Goal: Task Accomplishment & Management: Manage account settings

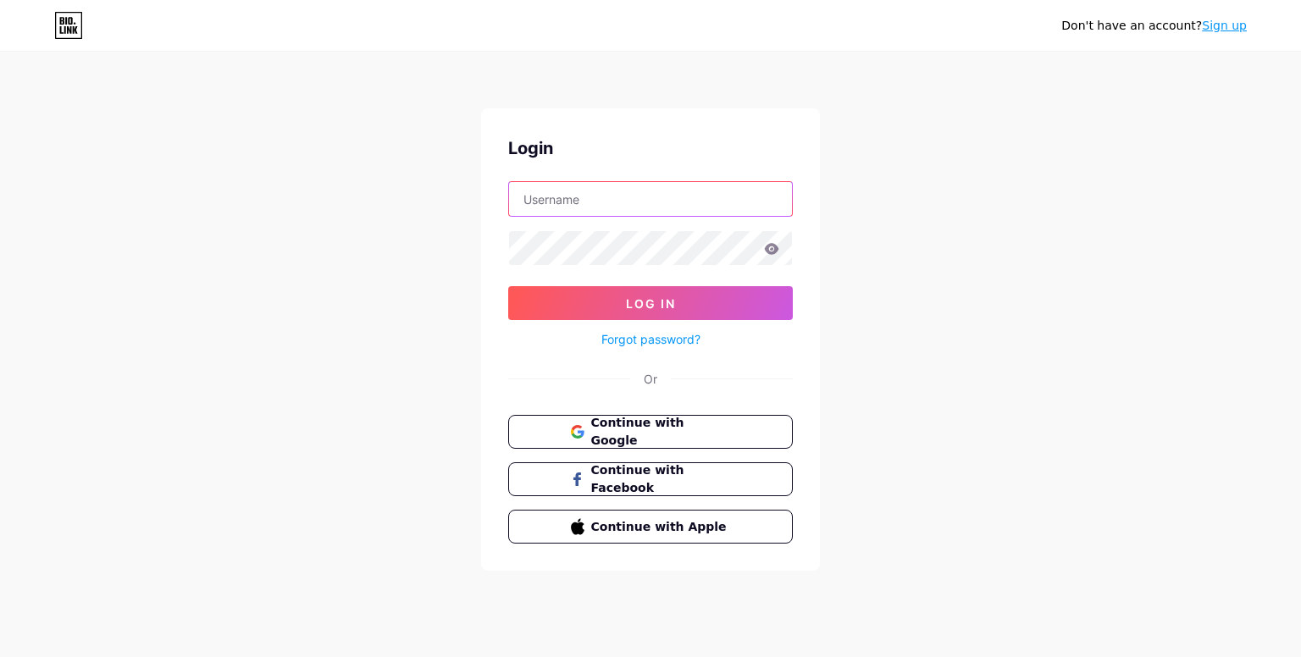
click at [638, 194] on input "text" at bounding box center [650, 199] width 283 height 34
type input "[EMAIL_ADDRESS][DOMAIN_NAME]"
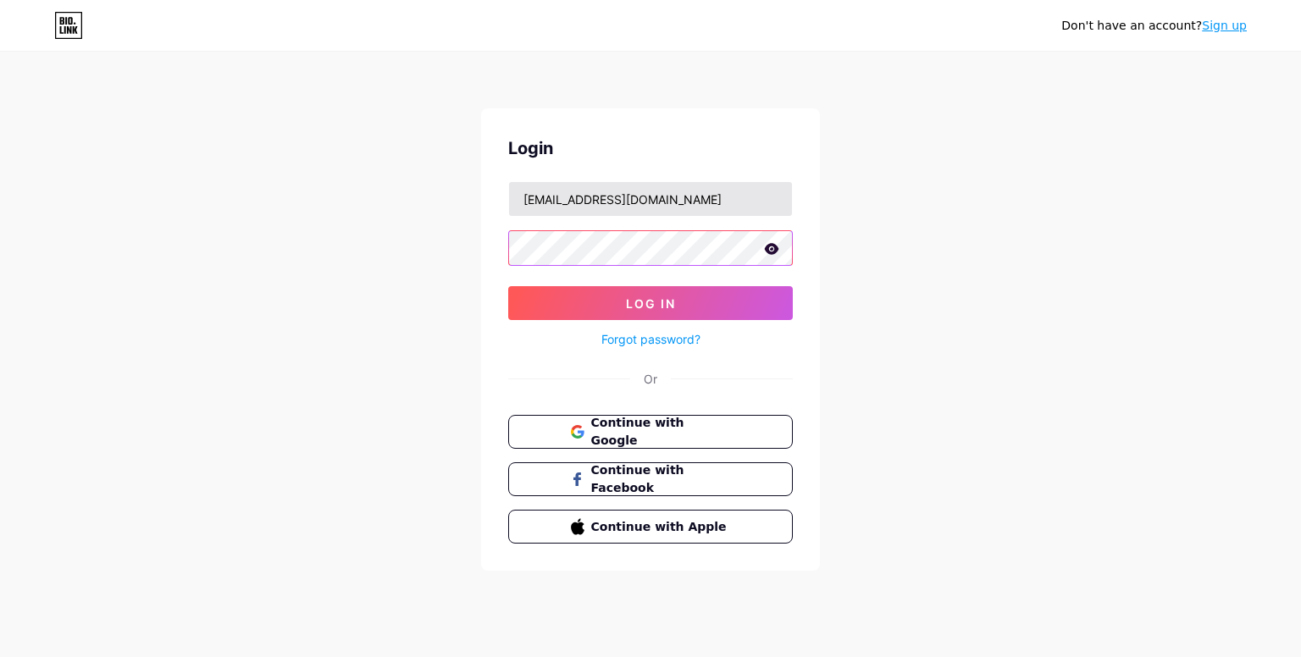
click at [508, 286] on button "Log In" at bounding box center [650, 303] width 285 height 34
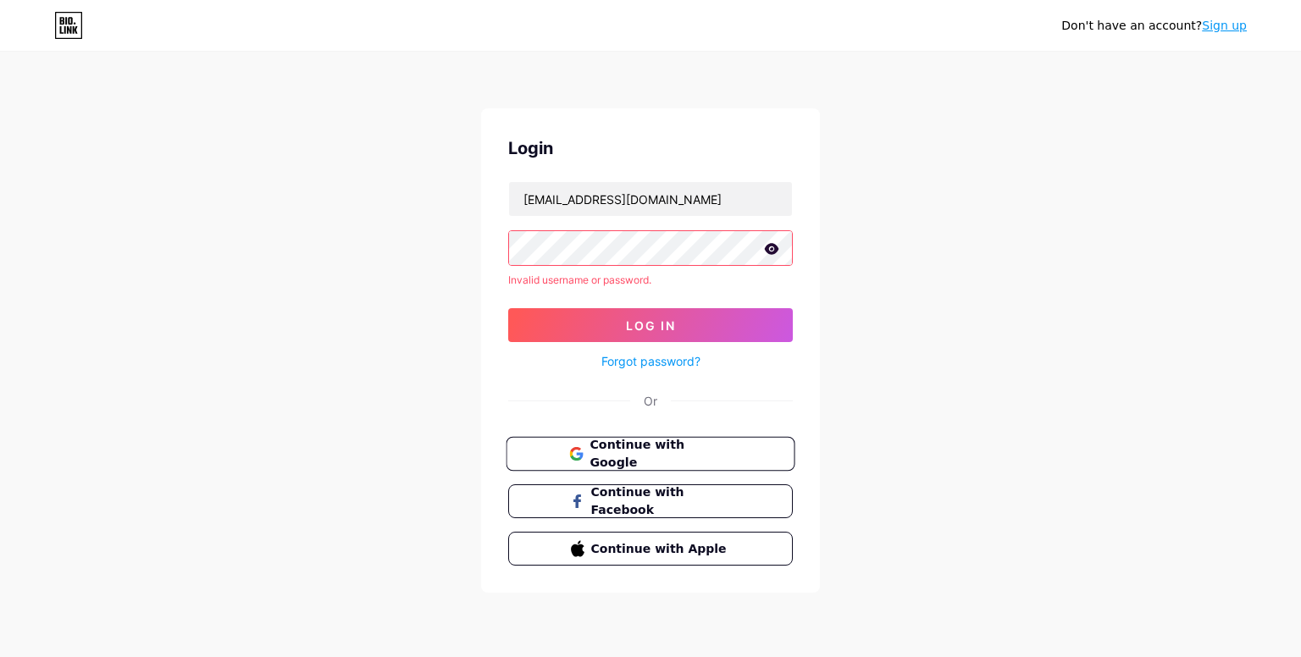
click at [644, 460] on span "Continue with Google" at bounding box center [660, 454] width 141 height 36
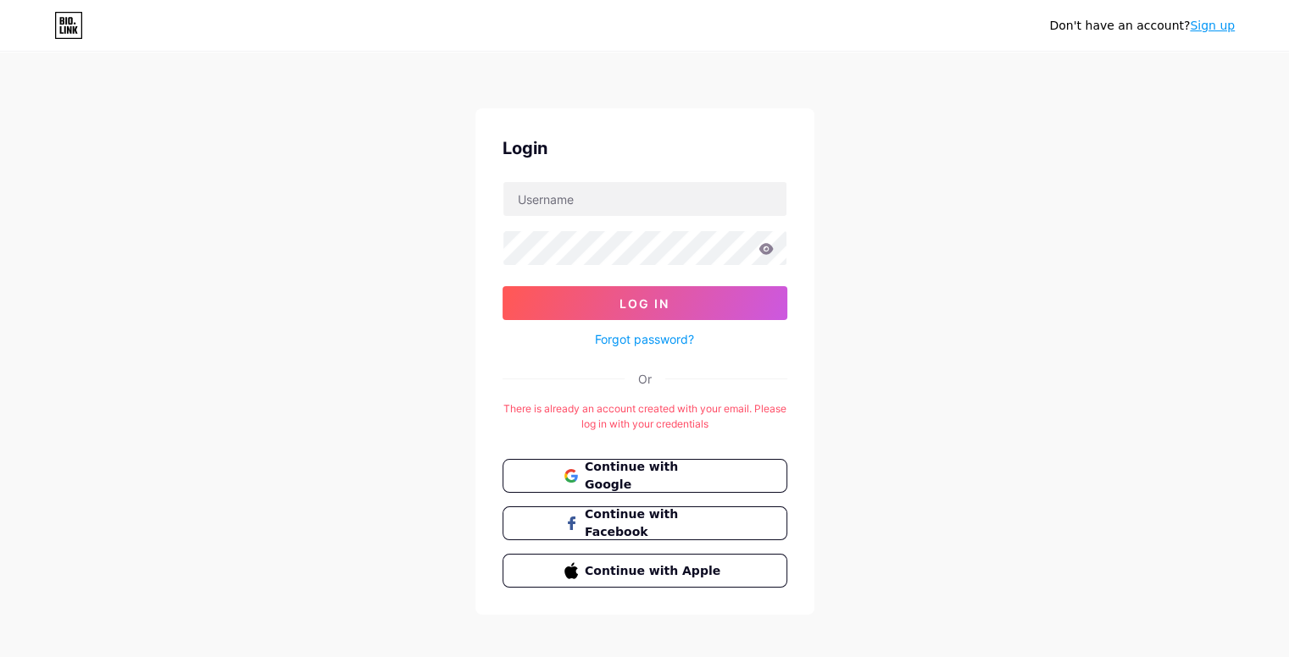
click at [922, 259] on div "Don't have an account? Sign up Login Log In Forgot password? Or There is alread…" at bounding box center [644, 334] width 1289 height 669
click at [634, 201] on input "text" at bounding box center [644, 199] width 283 height 34
click at [994, 164] on div "¿No tienes una cuenta? Regístrate Acceso Acceso ¿Has olvidado tu contraseña? O …" at bounding box center [644, 334] width 1289 height 669
click at [654, 207] on input "text" at bounding box center [644, 199] width 283 height 34
paste input "Extramural"
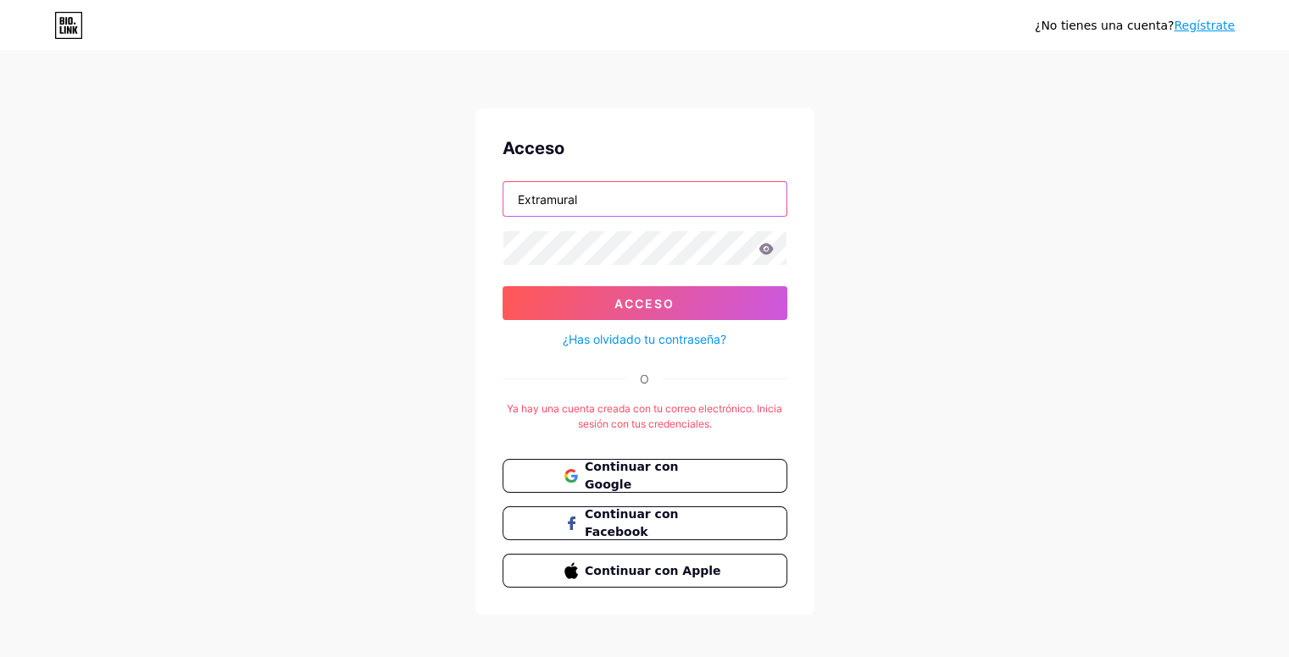
click at [522, 197] on input "Extramural" at bounding box center [644, 199] width 283 height 34
type input "extramural"
click at [502, 286] on button "Acceso" at bounding box center [644, 303] width 285 height 34
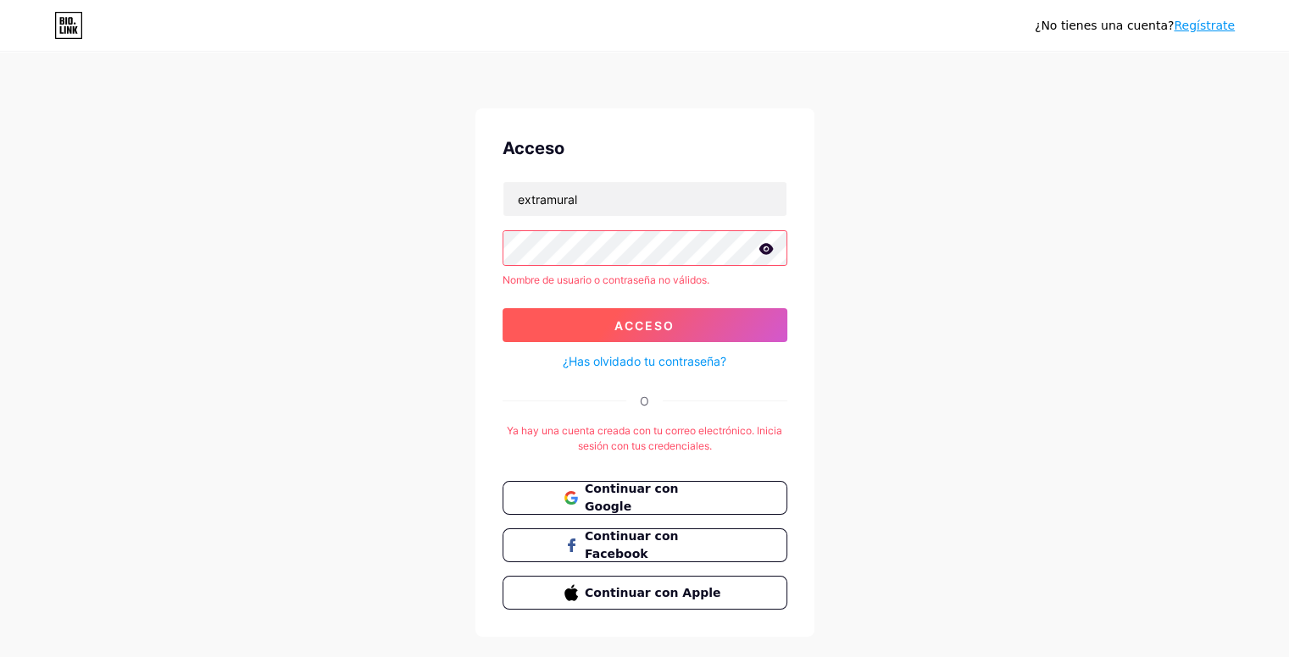
click at [664, 339] on button "Acceso" at bounding box center [644, 325] width 285 height 34
click at [76, 35] on icon at bounding box center [68, 25] width 29 height 27
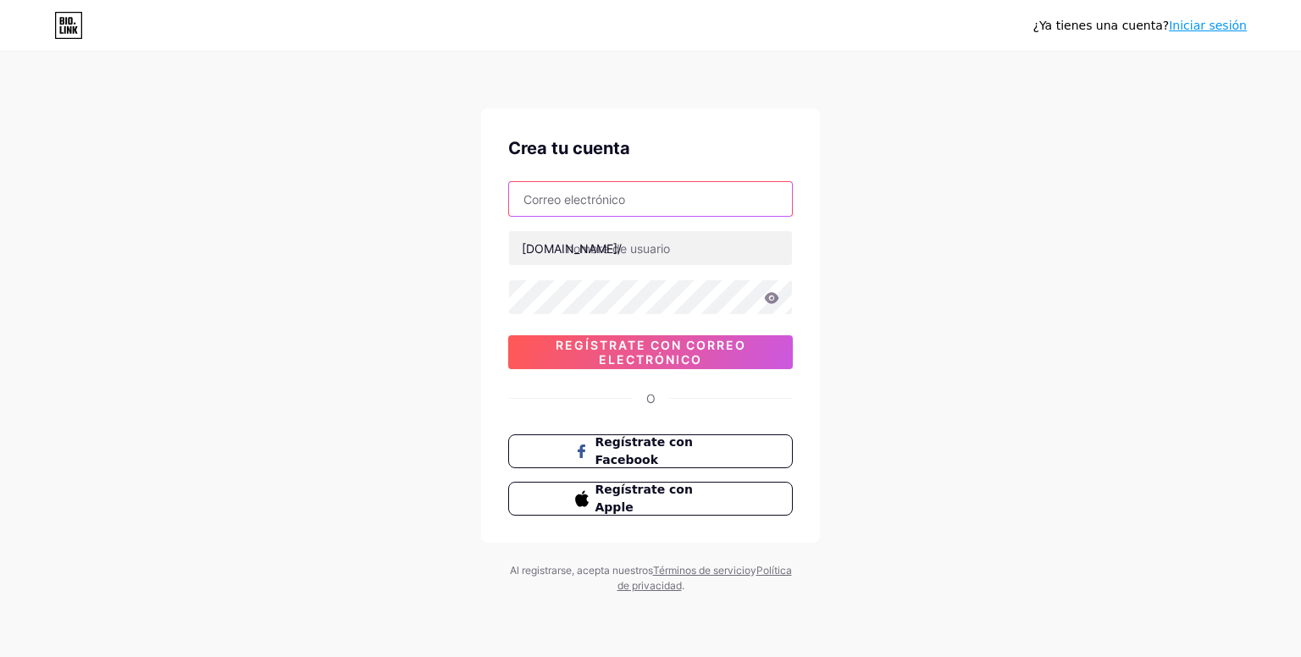
click at [679, 204] on input "text" at bounding box center [650, 199] width 283 height 34
click at [548, 251] on font "[DOMAIN_NAME]/" at bounding box center [572, 248] width 100 height 14
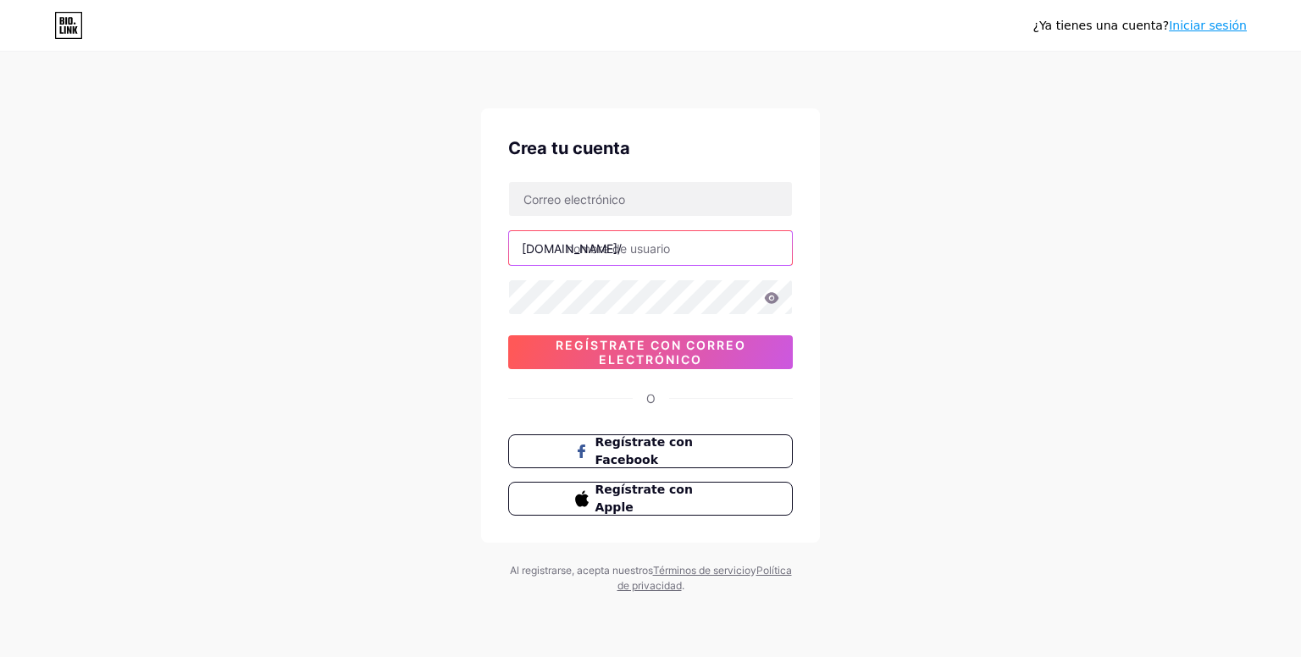
click at [574, 245] on input "text" at bounding box center [650, 248] width 283 height 34
drag, startPoint x: 570, startPoint y: 256, endPoint x: 370, endPoint y: 273, distance: 200.7
click at [370, 273] on div "¿Ya tienes una cuenta? Iniciar sesión Crea tu cuenta [DOMAIN_NAME]/ 0cAFcWeA6bS…" at bounding box center [650, 324] width 1301 height 648
click at [73, 21] on icon at bounding box center [68, 25] width 29 height 27
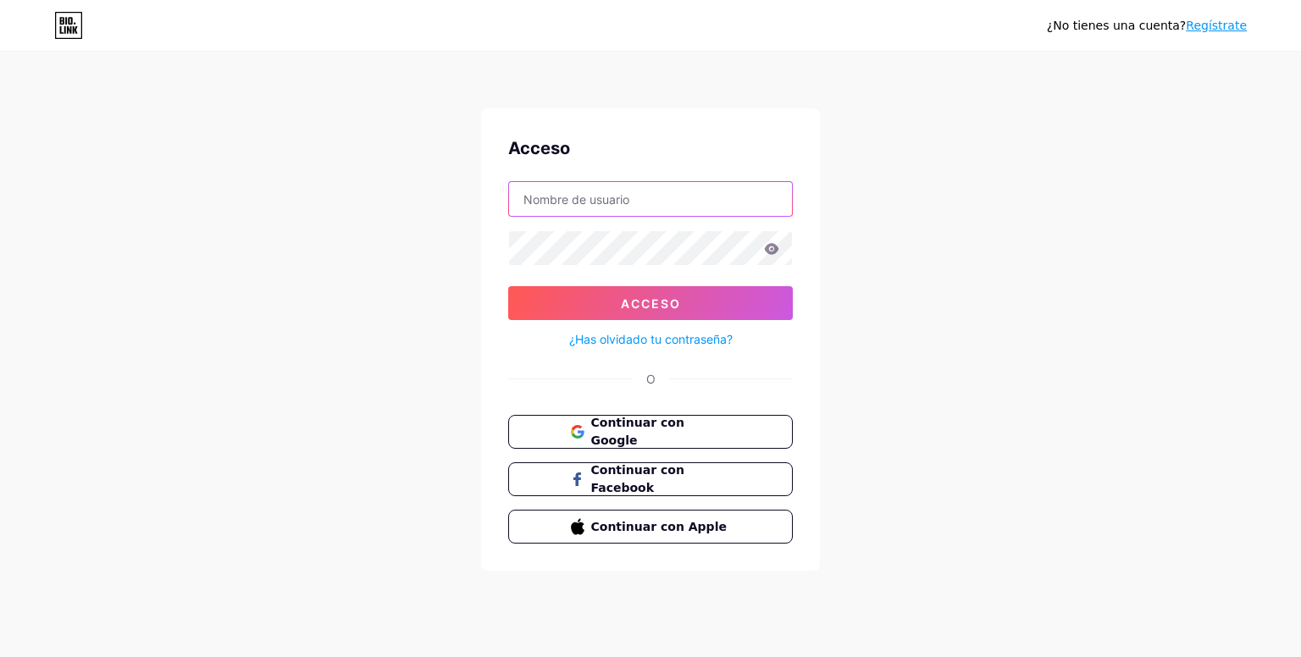
click at [668, 214] on input "text" at bounding box center [650, 199] width 283 height 34
paste input "[URL][DOMAIN_NAME]"
drag, startPoint x: 604, startPoint y: 192, endPoint x: 408, endPoint y: 197, distance: 195.8
click at [408, 197] on div "¿No tienes una cuenta? Regístrate Acceso [URL][DOMAIN_NAME] Acceso ¿Has olvidad…" at bounding box center [650, 312] width 1301 height 625
type input "extramural"
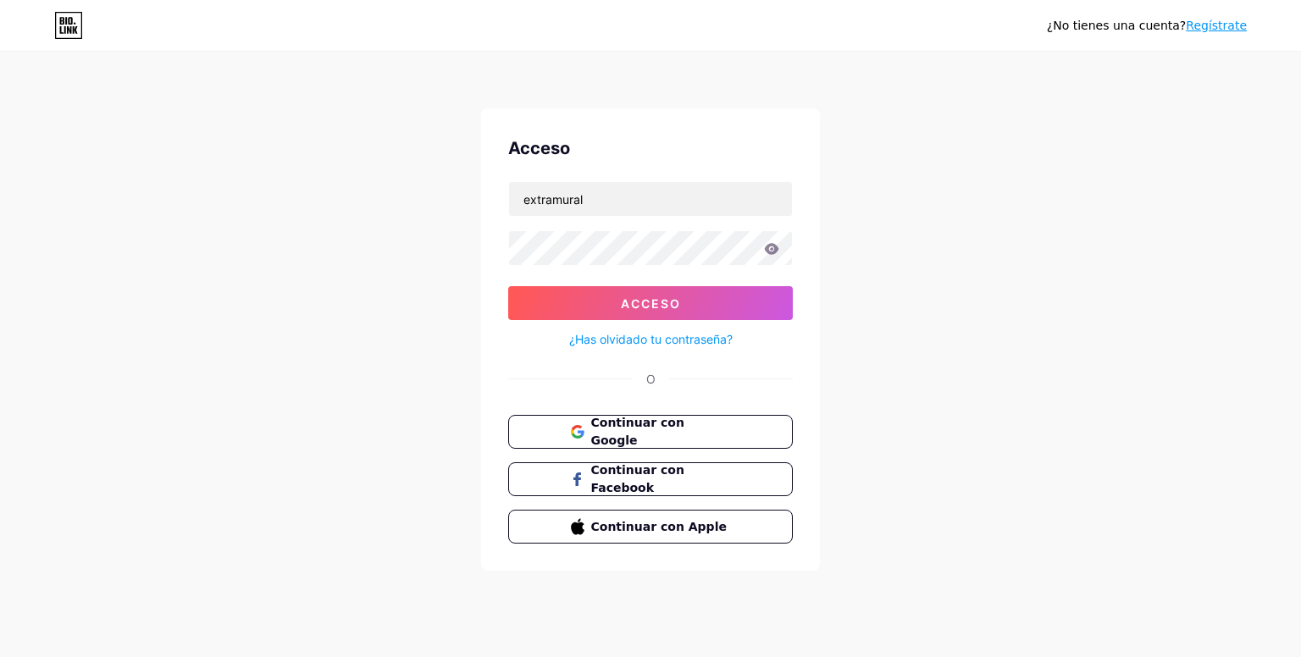
click at [769, 251] on icon at bounding box center [772, 248] width 14 height 11
click at [508, 286] on button "Acceso" at bounding box center [650, 303] width 285 height 34
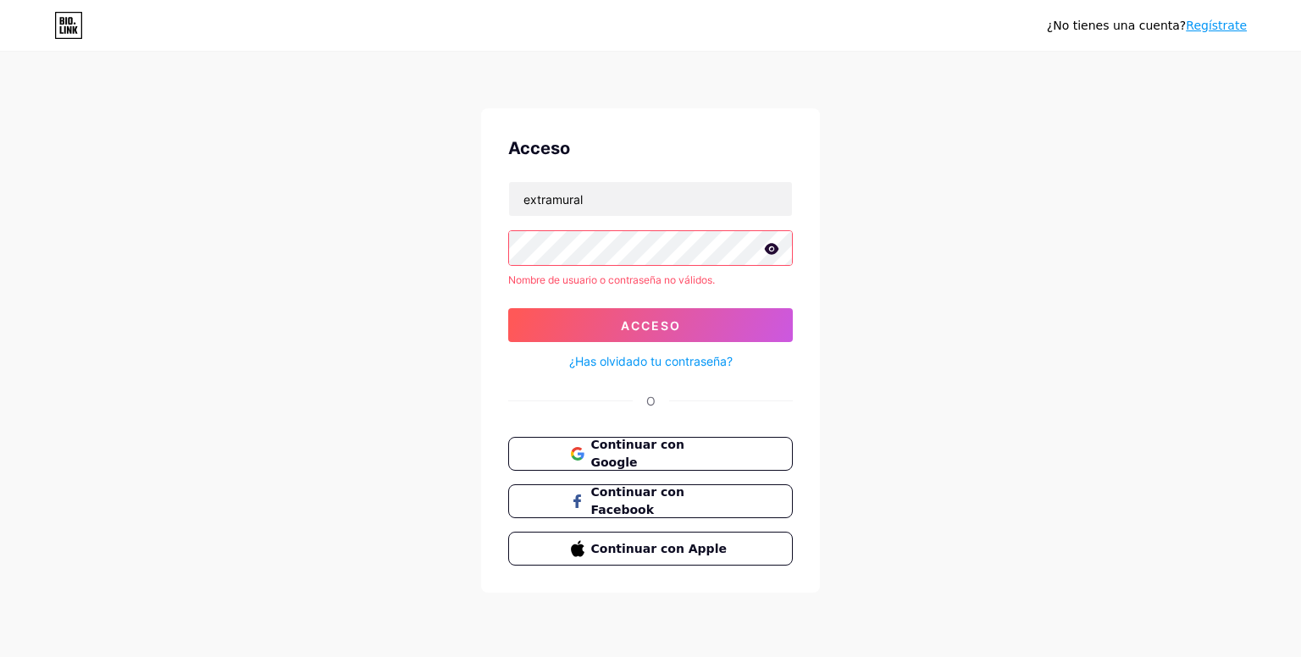
click at [694, 352] on link "¿Has olvidado tu contraseña?" at bounding box center [651, 361] width 164 height 18
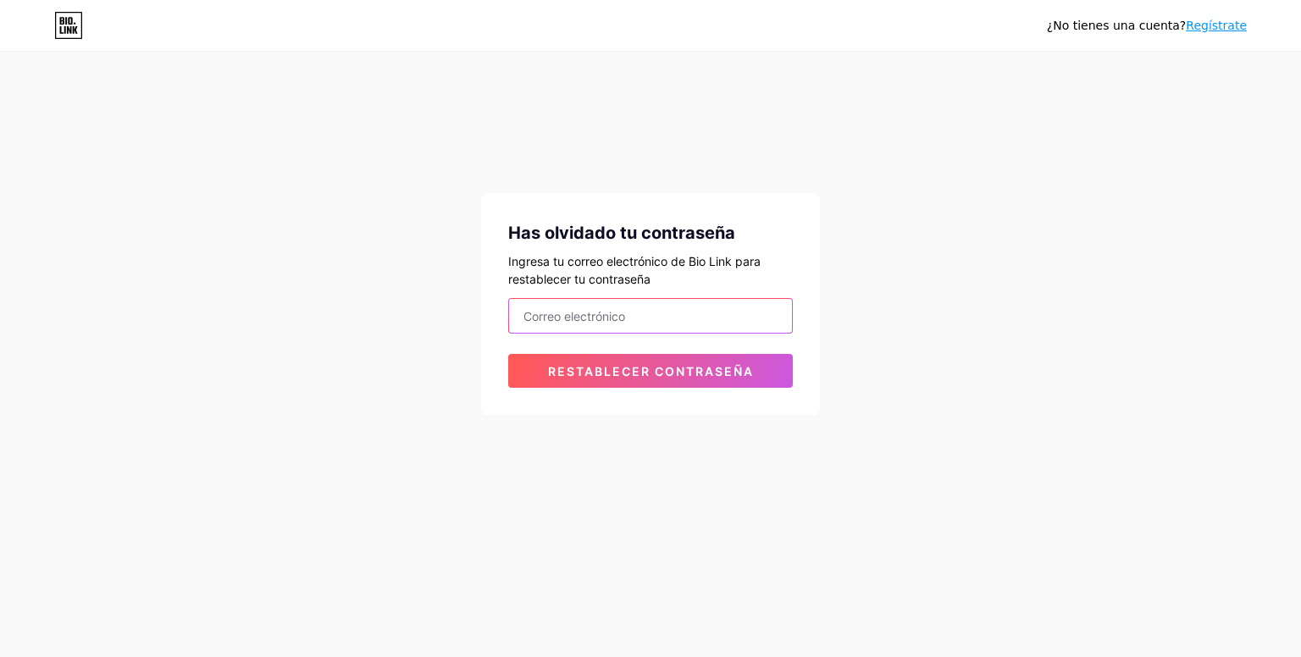
click at [638, 325] on input "email" at bounding box center [650, 316] width 283 height 34
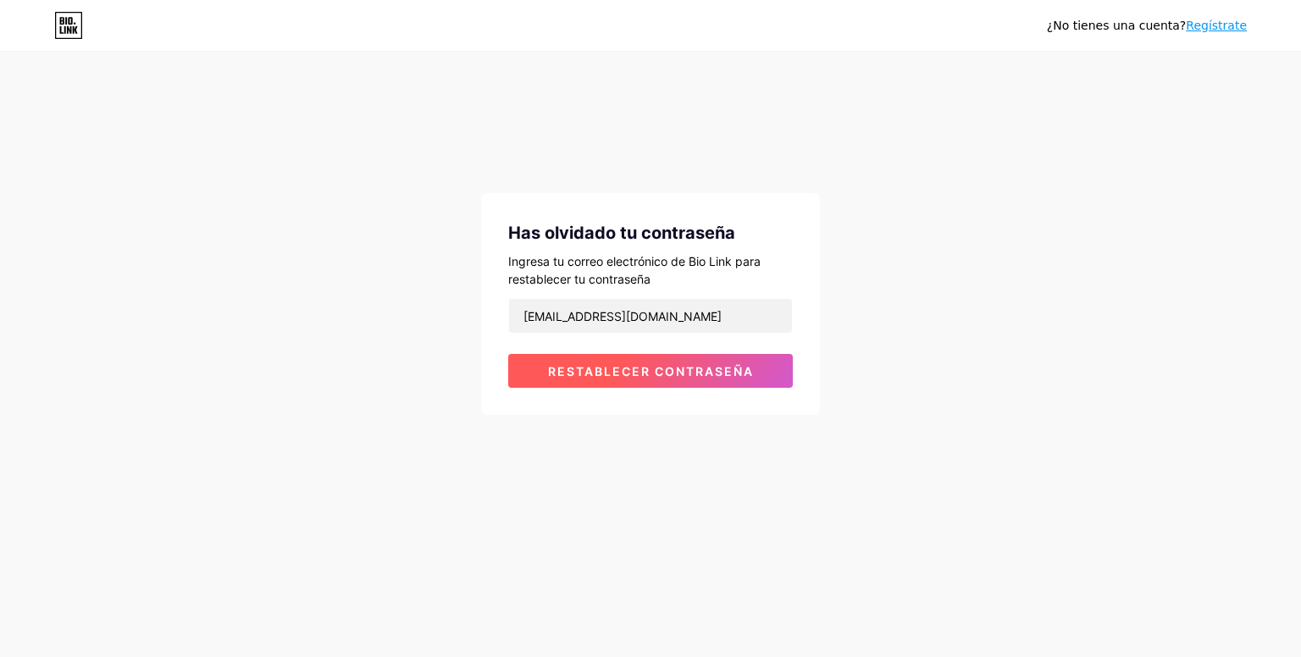
click at [626, 375] on font "Restablecer contraseña" at bounding box center [651, 371] width 206 height 14
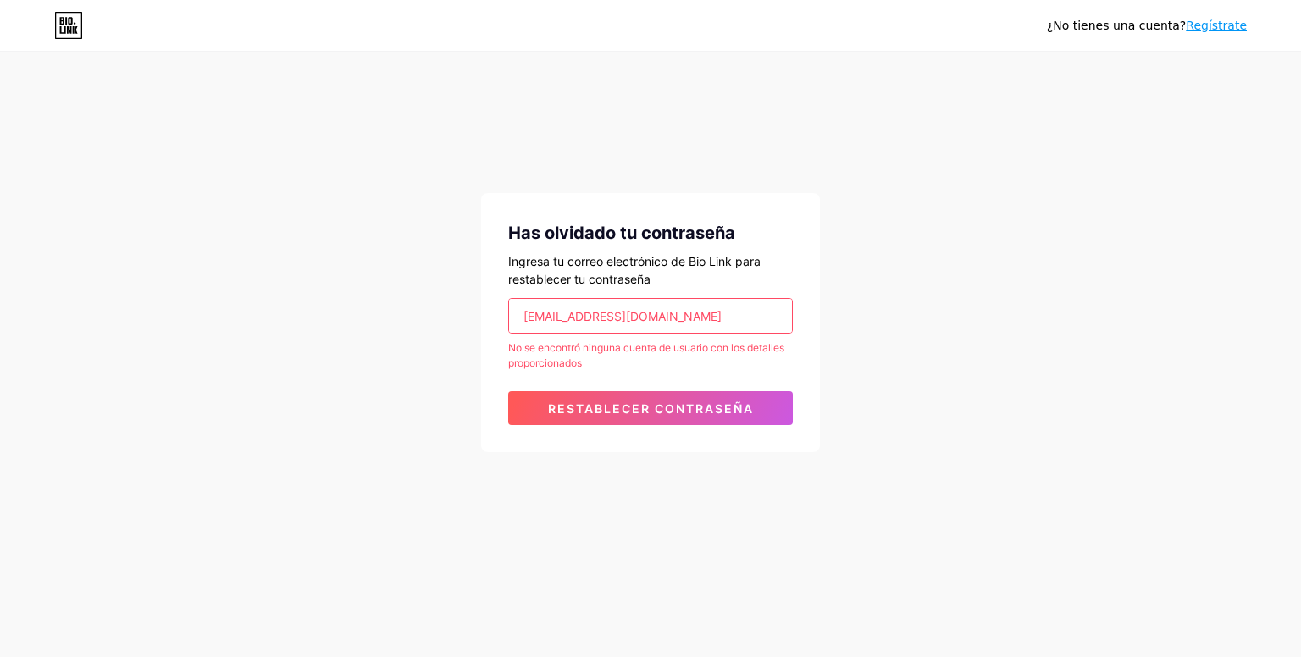
click at [694, 316] on input "[EMAIL_ADDRESS][DOMAIN_NAME]" at bounding box center [650, 316] width 283 height 34
type input "p"
type input "[EMAIL_ADDRESS][DOMAIN_NAME]"
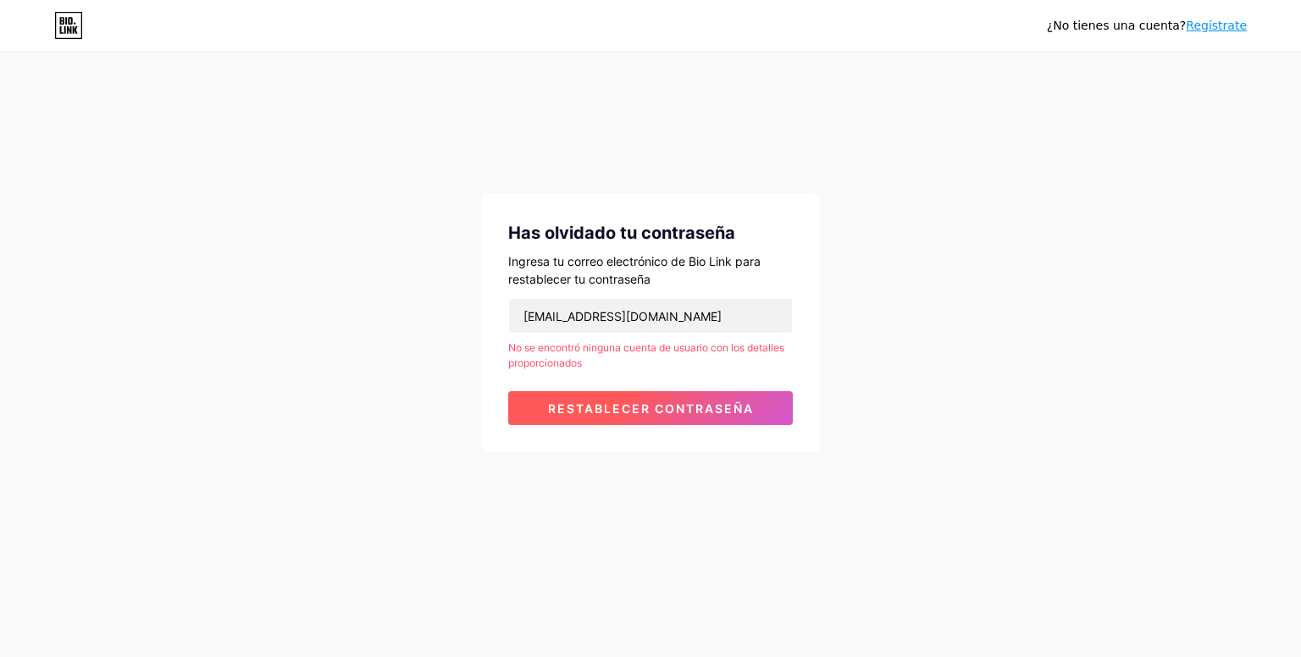
click at [647, 405] on font "Restablecer contraseña" at bounding box center [651, 409] width 206 height 14
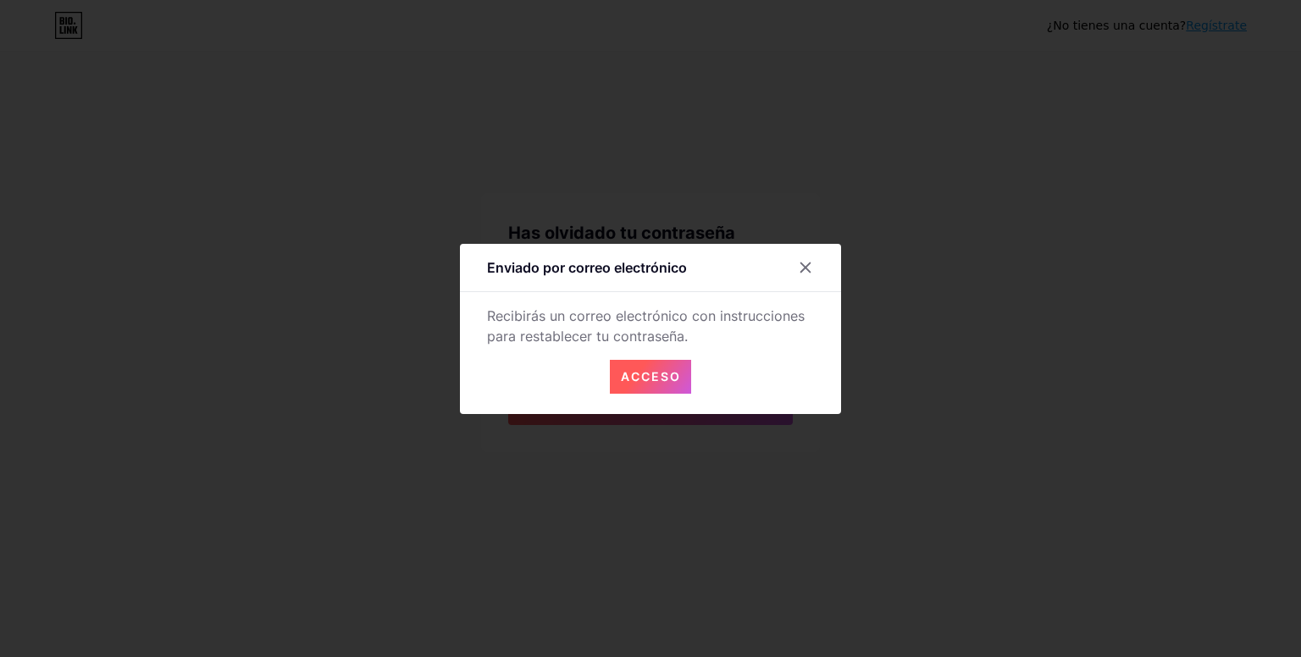
click at [646, 378] on font "Acceso" at bounding box center [651, 376] width 60 height 14
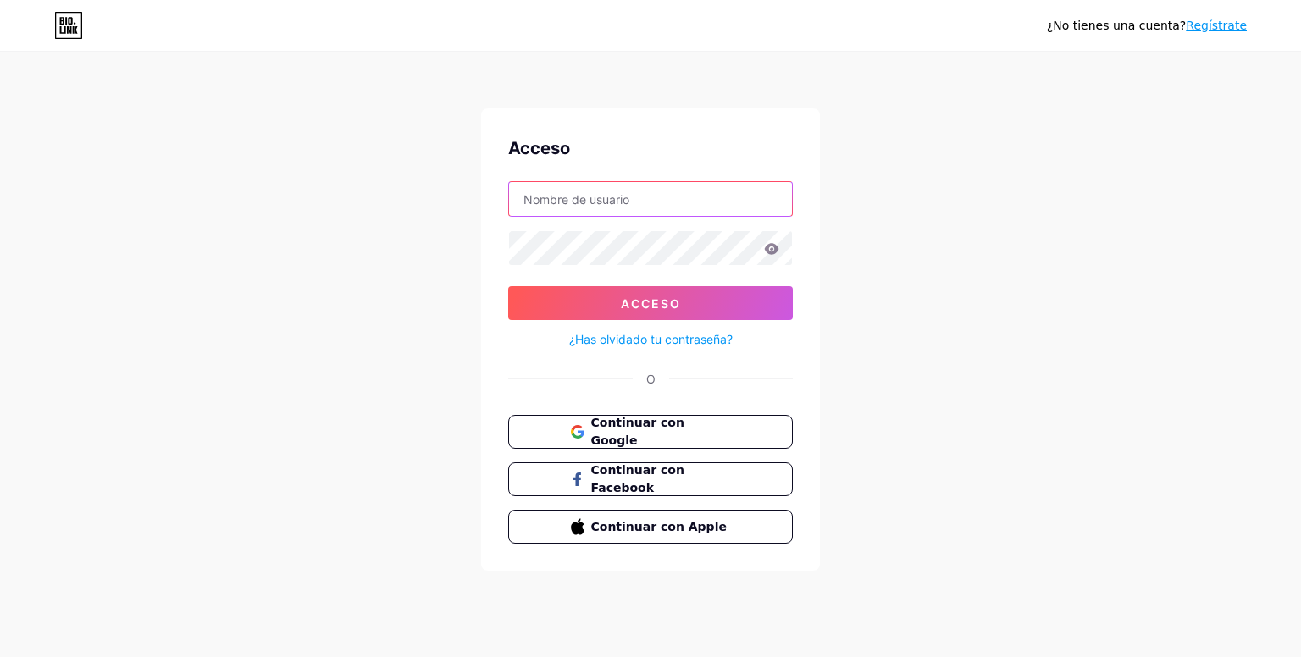
click at [591, 199] on input "text" at bounding box center [650, 199] width 283 height 34
click at [647, 209] on input "text" at bounding box center [650, 199] width 283 height 34
type input "extramural"
click at [771, 252] on icon at bounding box center [772, 248] width 14 height 11
click at [630, 429] on font "Continuar con Google" at bounding box center [637, 432] width 95 height 32
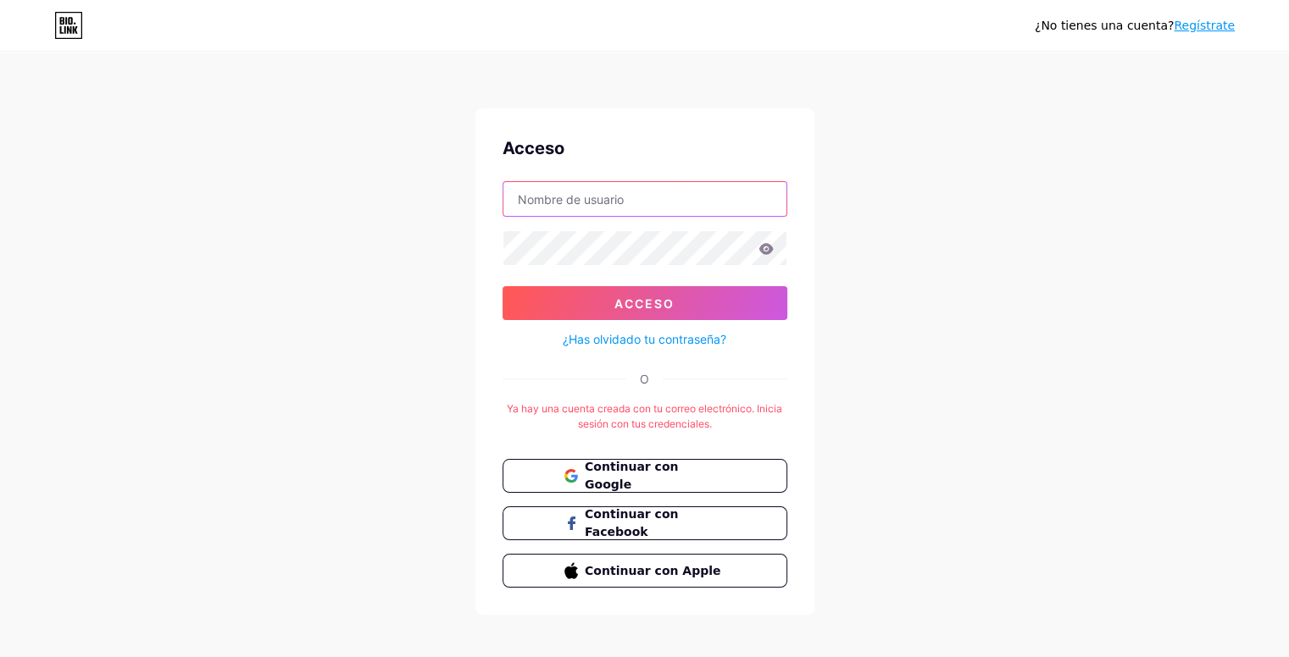
click at [698, 197] on input "text" at bounding box center [644, 199] width 283 height 34
click at [899, 245] on div "¿No tienes una cuenta? Regístrate Acceso Acceso ¿Has olvidado tu contraseña? O …" at bounding box center [644, 334] width 1289 height 669
click at [708, 196] on input "text" at bounding box center [644, 199] width 283 height 34
type input "Extramural"
click at [502, 286] on button "Acceso" at bounding box center [644, 303] width 285 height 34
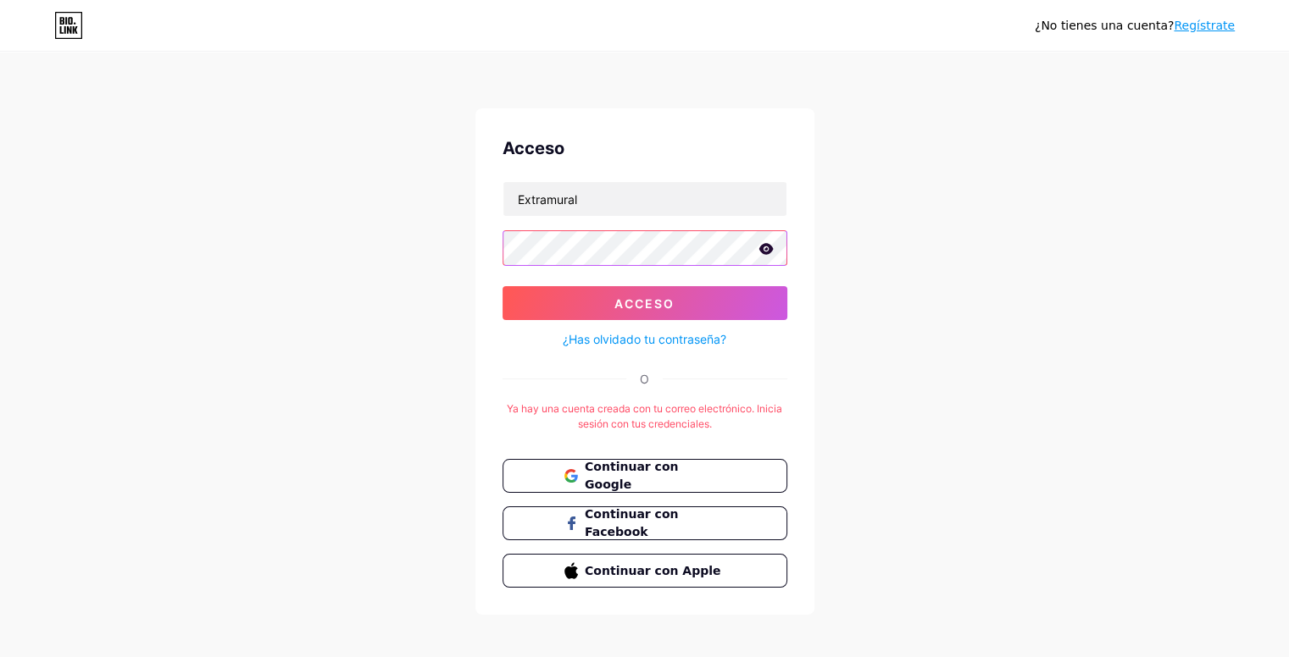
click at [502, 286] on button "Acceso" at bounding box center [644, 303] width 285 height 34
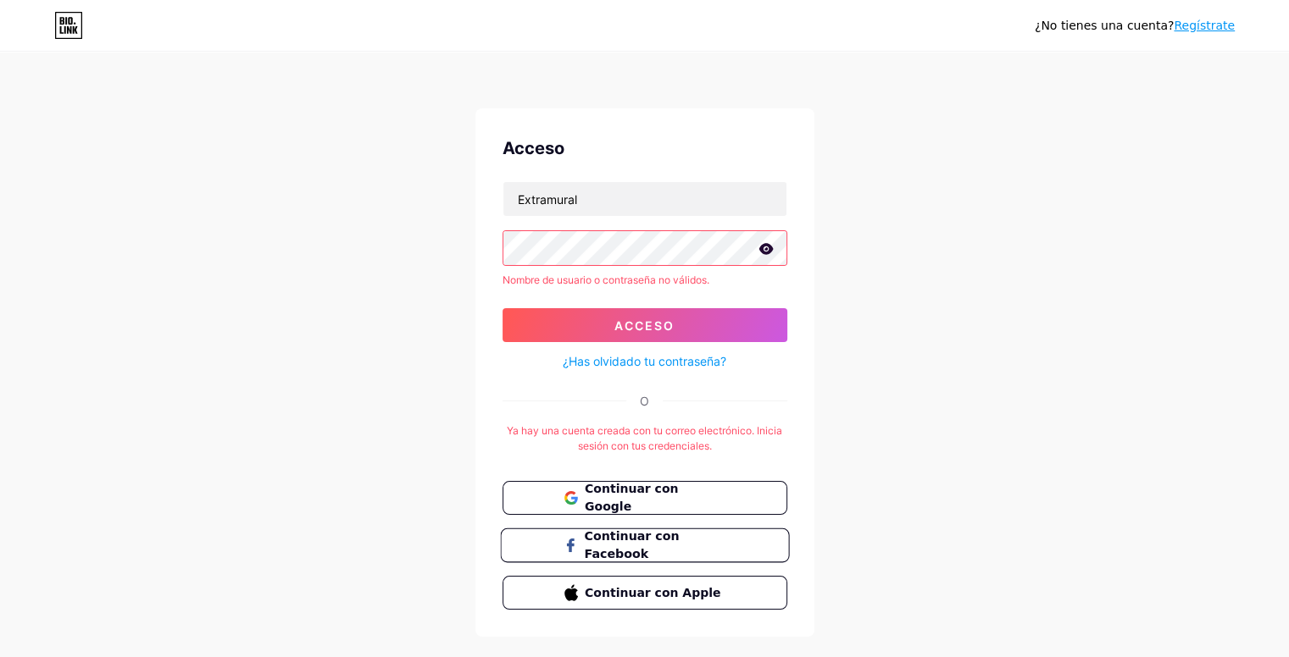
click at [613, 543] on font "Continuar con Facebook" at bounding box center [631, 546] width 95 height 32
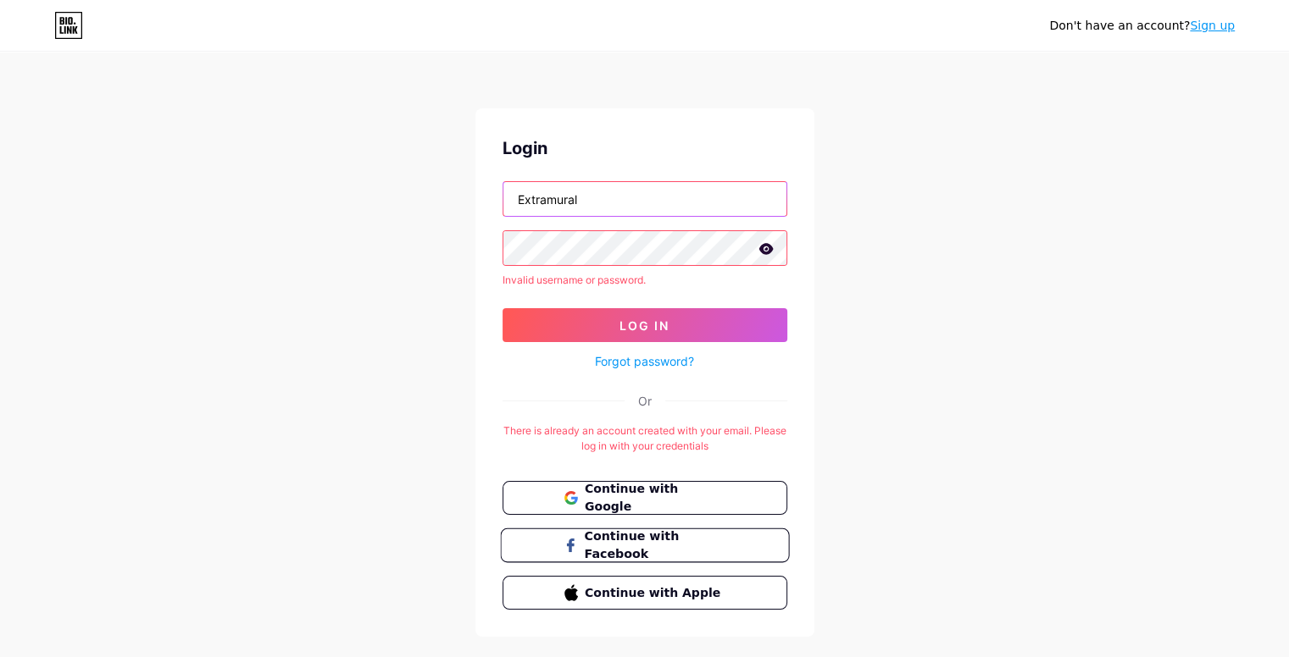
click at [629, 200] on input "Extramural" at bounding box center [644, 199] width 283 height 34
type input "extramural"
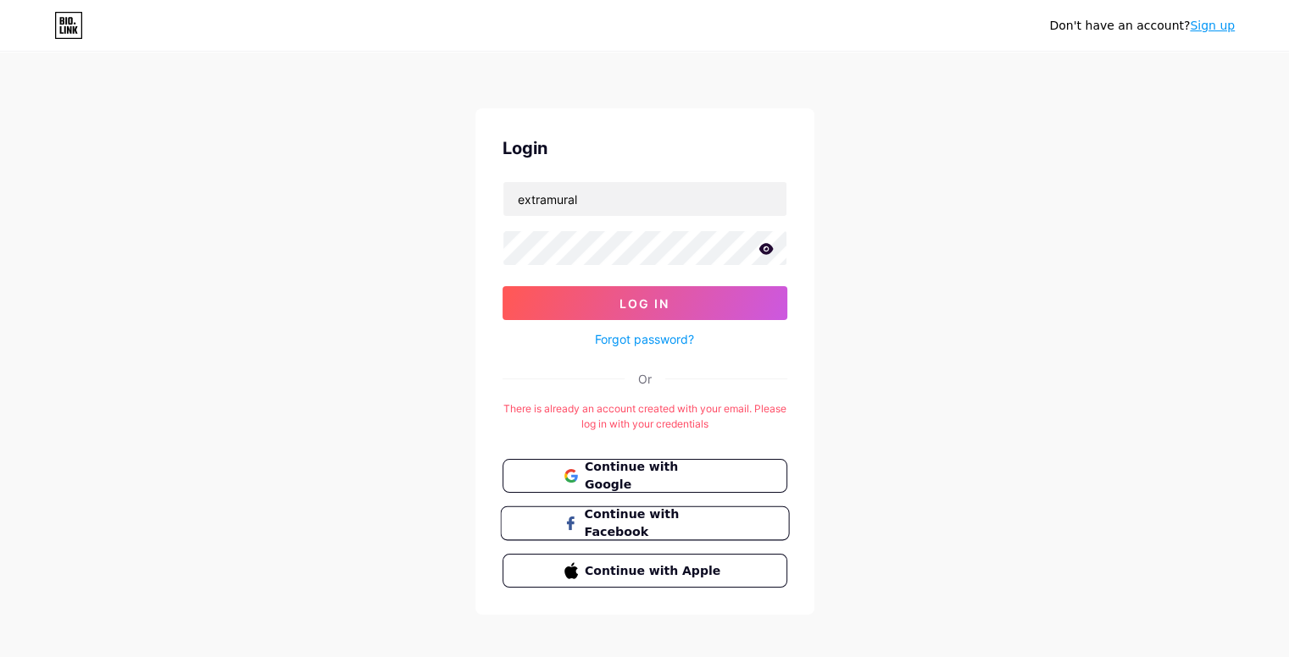
click at [769, 243] on icon at bounding box center [765, 249] width 15 height 12
click at [502, 286] on button "Log In" at bounding box center [644, 303] width 285 height 34
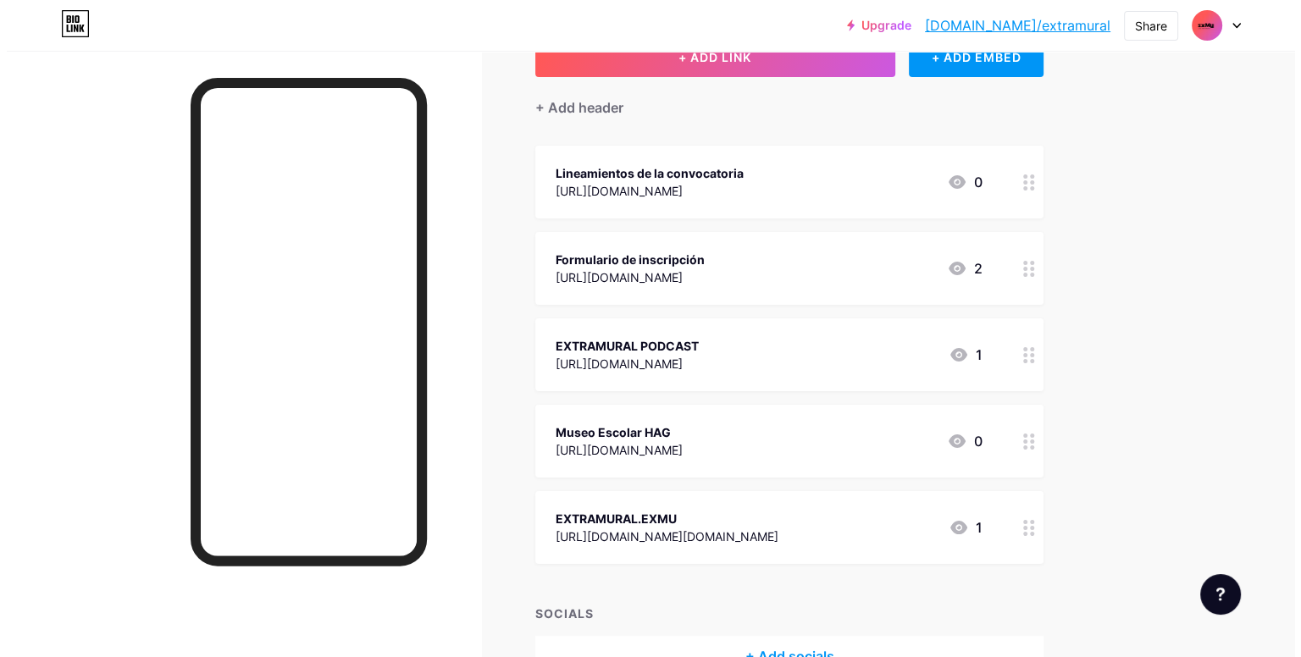
scroll to position [93, 0]
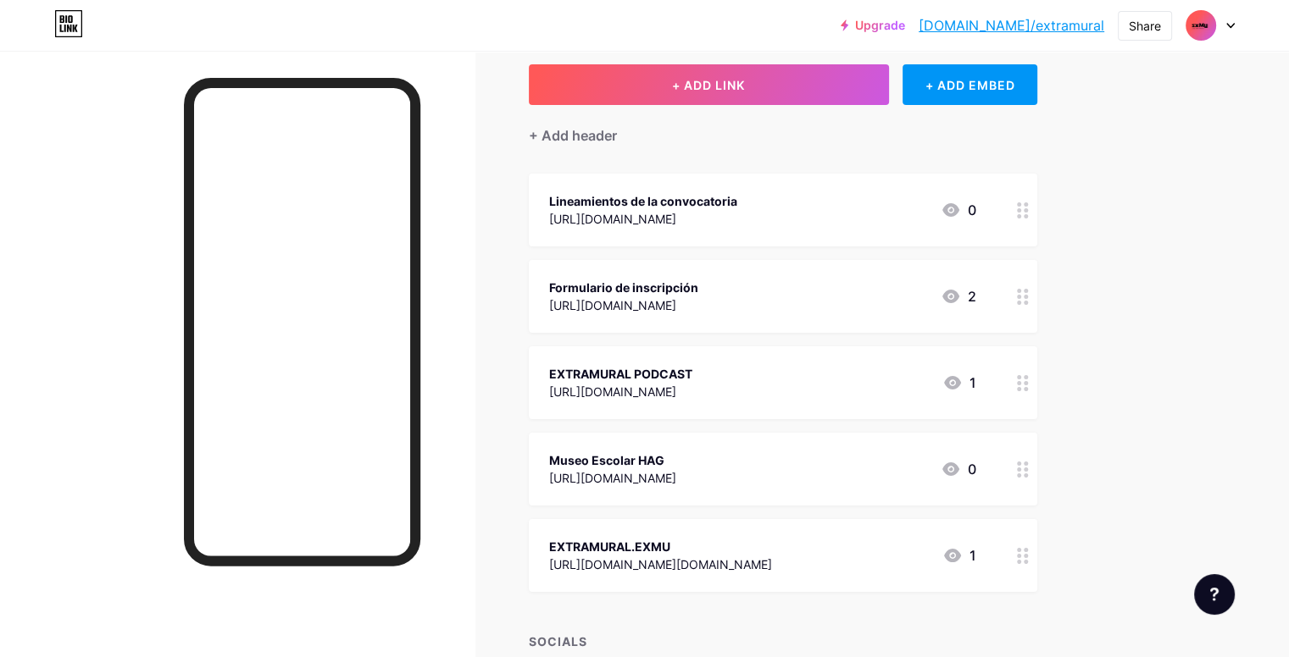
click at [1029, 210] on icon at bounding box center [1023, 210] width 12 height 16
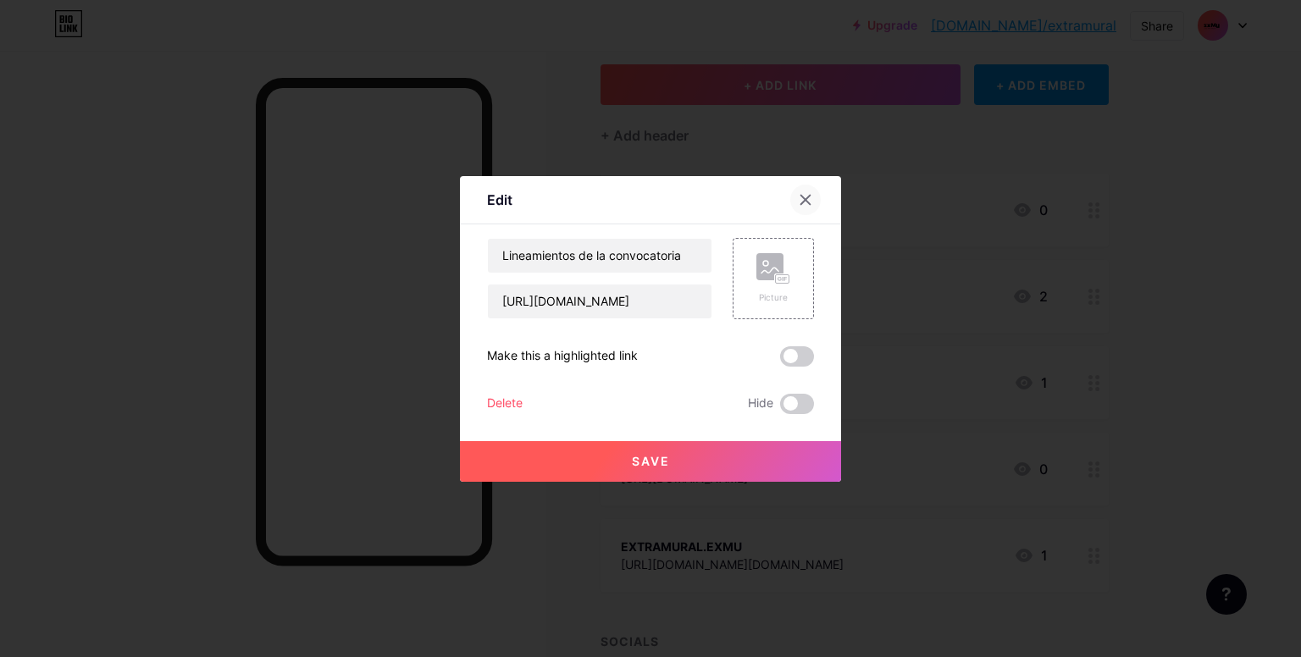
click at [803, 204] on icon at bounding box center [806, 200] width 14 height 14
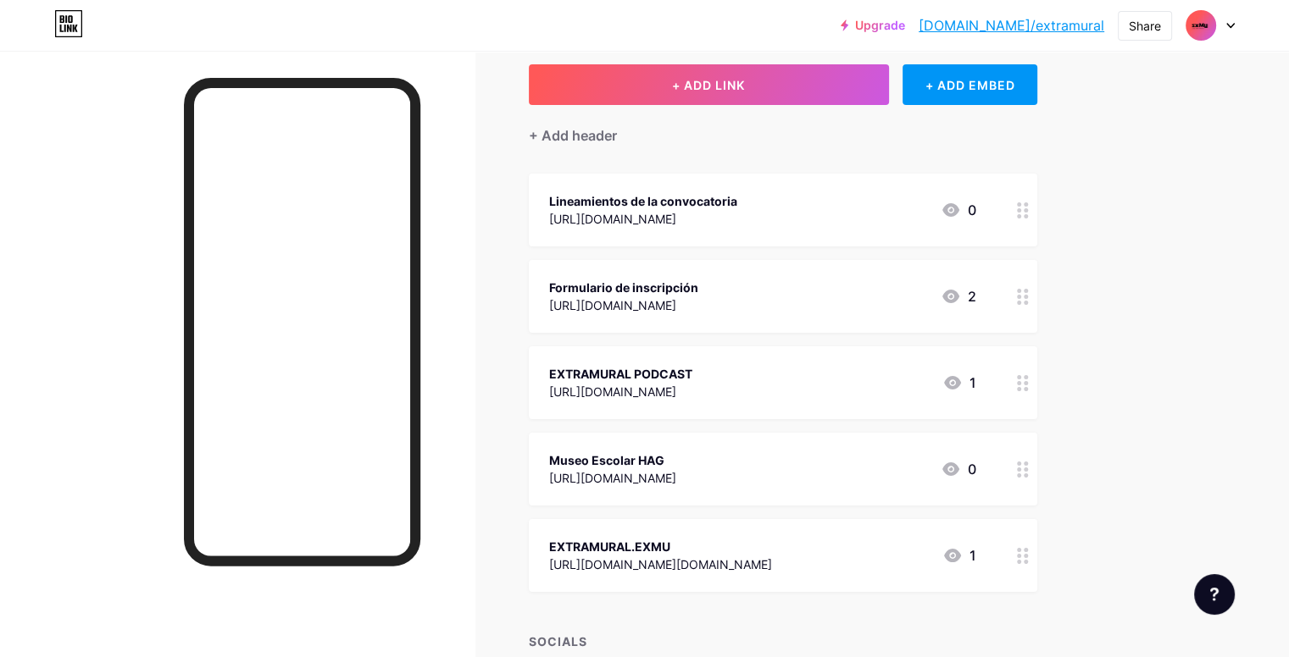
drag, startPoint x: 760, startPoint y: 201, endPoint x: 837, endPoint y: 241, distance: 87.2
click at [837, 241] on div "Lineamientos de la convocatoria https://drive.google.com/file/d/1JK5I_VgC63omQH…" at bounding box center [783, 210] width 508 height 73
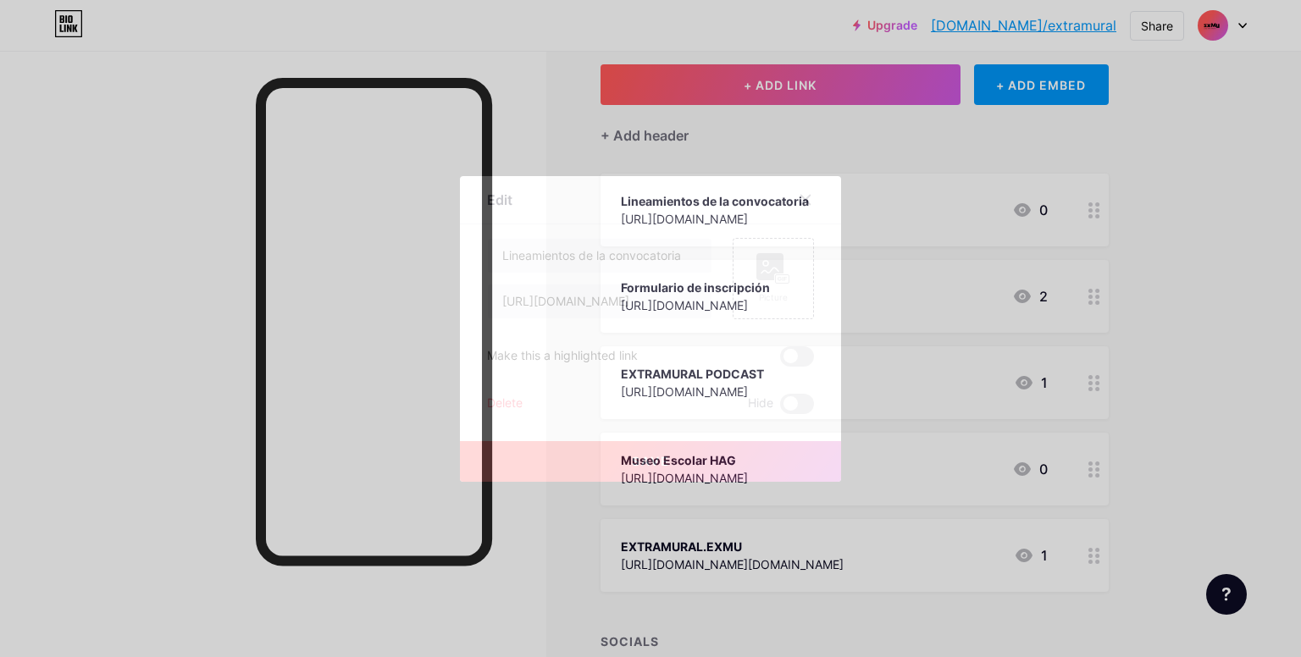
click at [535, 548] on div at bounding box center [650, 328] width 1301 height 657
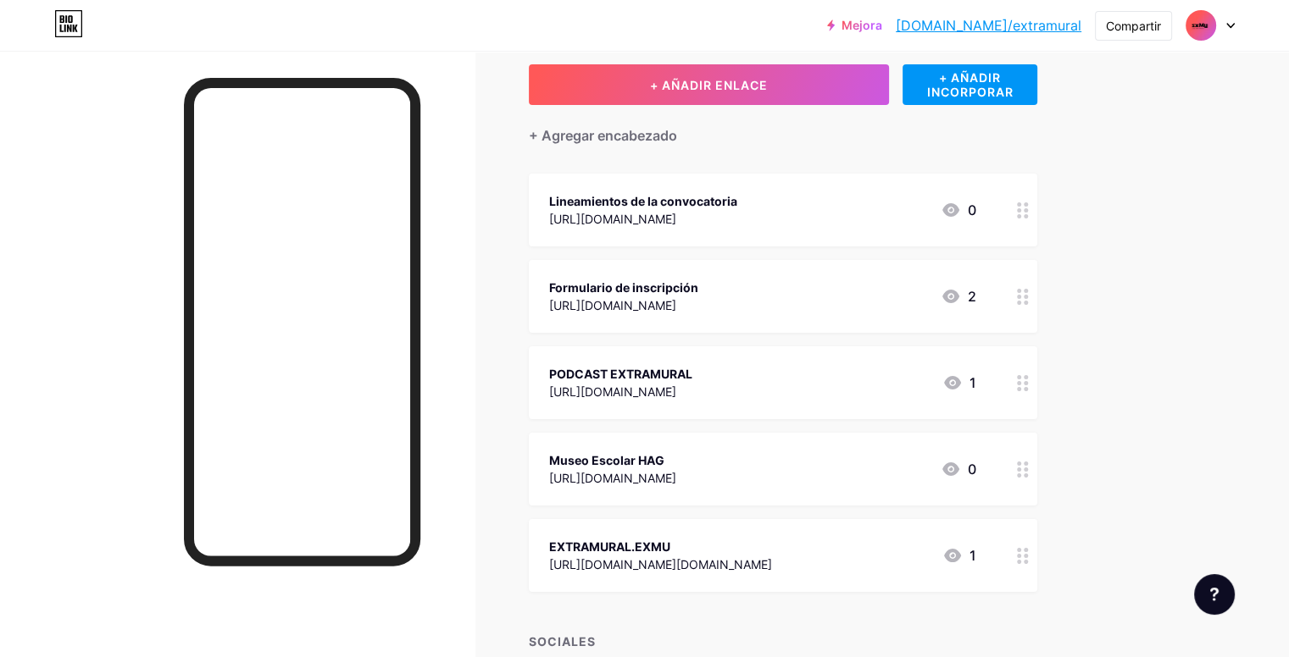
click at [737, 196] on div "Lineamientos de la convocatoria" at bounding box center [643, 201] width 188 height 18
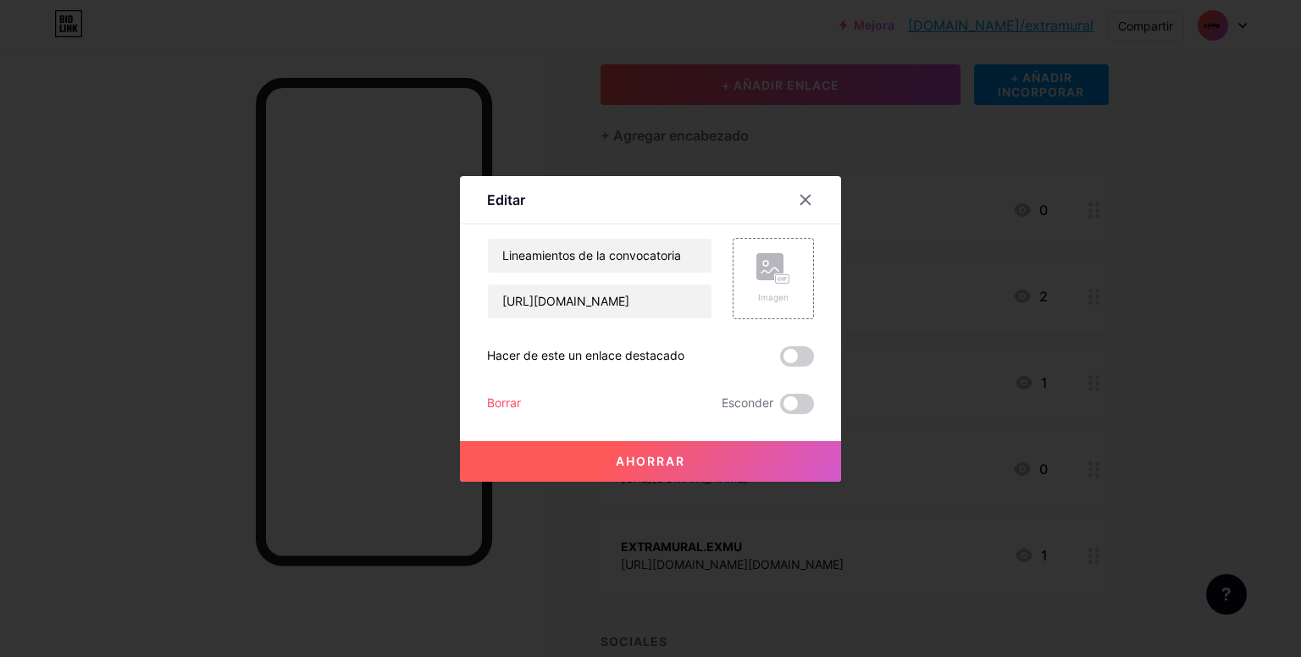
click at [512, 399] on font "Borrar" at bounding box center [504, 403] width 34 height 14
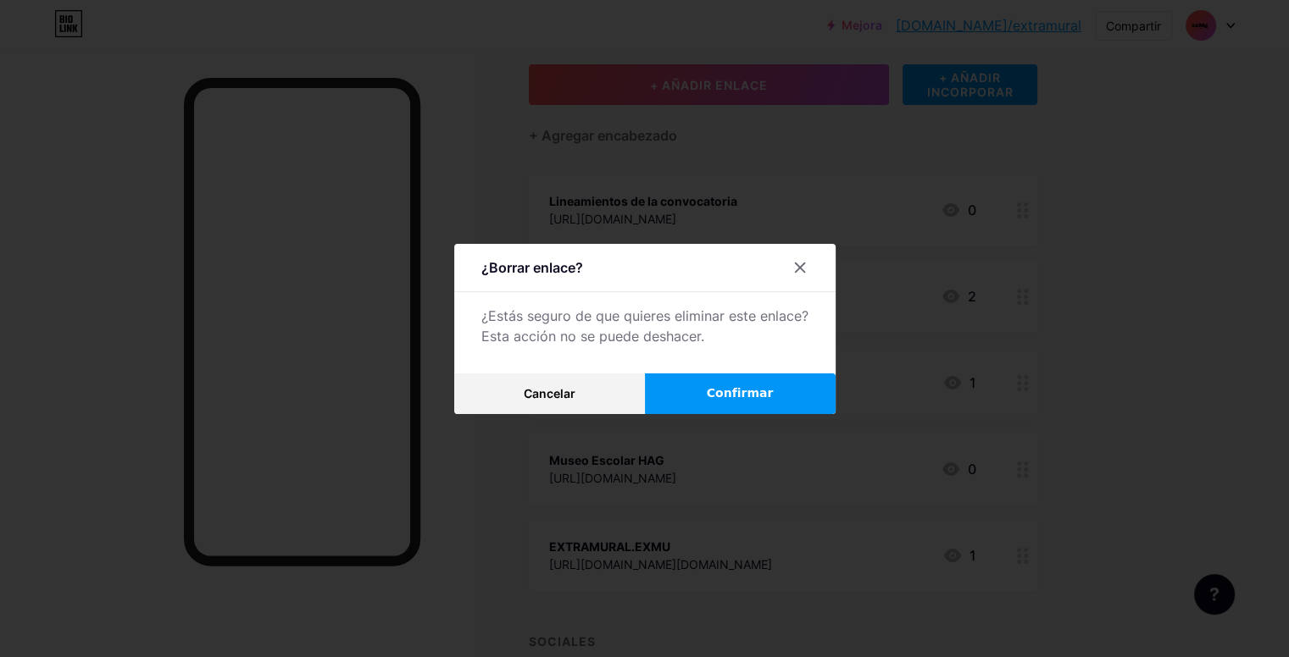
click at [725, 386] on font "Confirmar" at bounding box center [740, 393] width 67 height 14
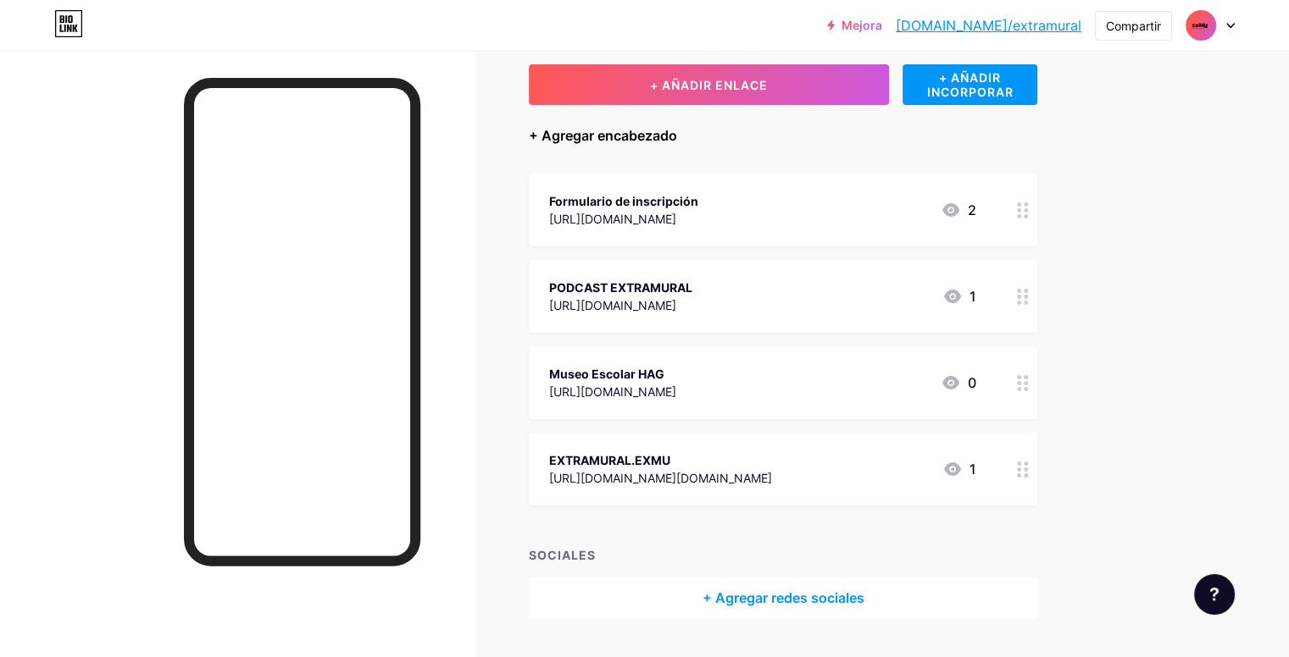
click at [674, 129] on font "+ Agregar encabezado" at bounding box center [603, 135] width 148 height 17
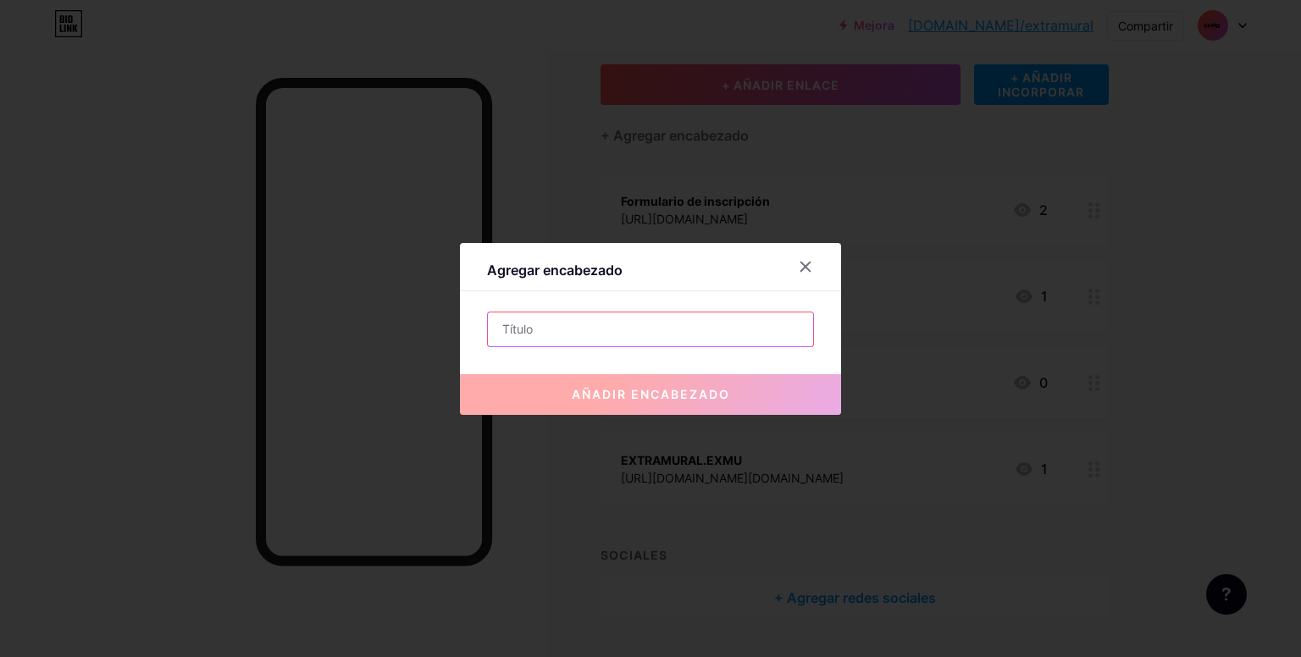
click at [662, 325] on input "text" at bounding box center [650, 330] width 325 height 34
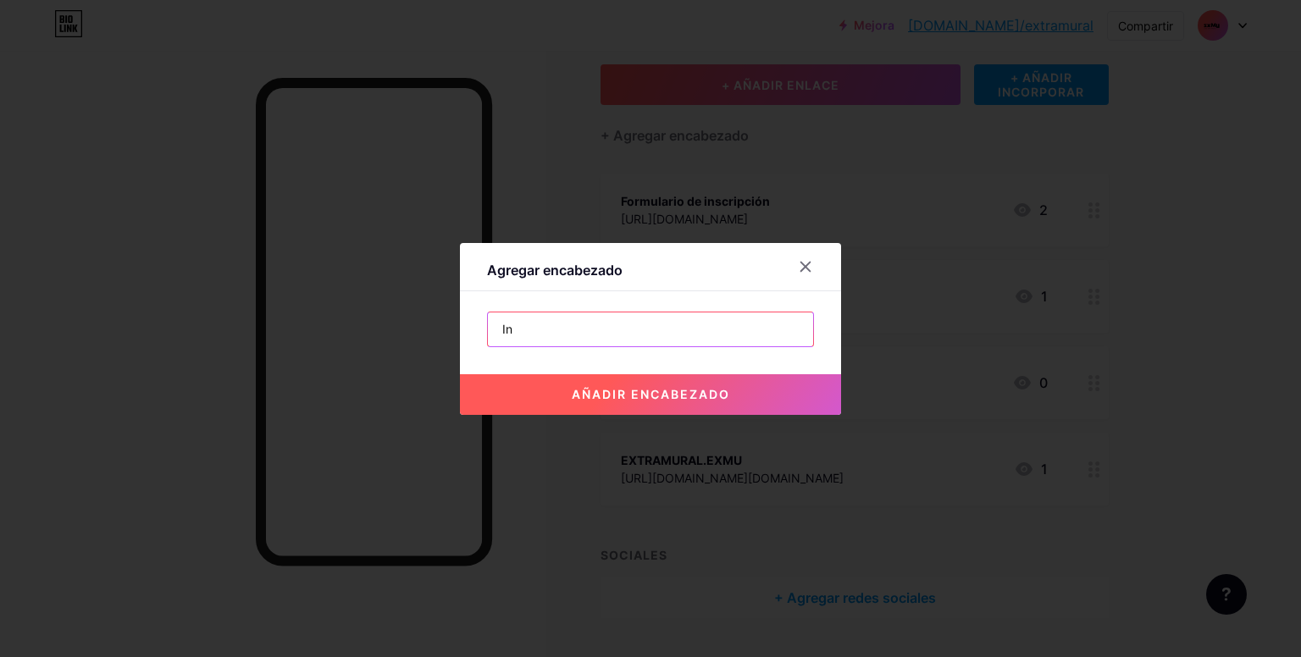
type input "I"
type input "C"
type input "Taller Comunalidad y arte público"
click at [641, 388] on font "añadir encabezado" at bounding box center [651, 394] width 158 height 14
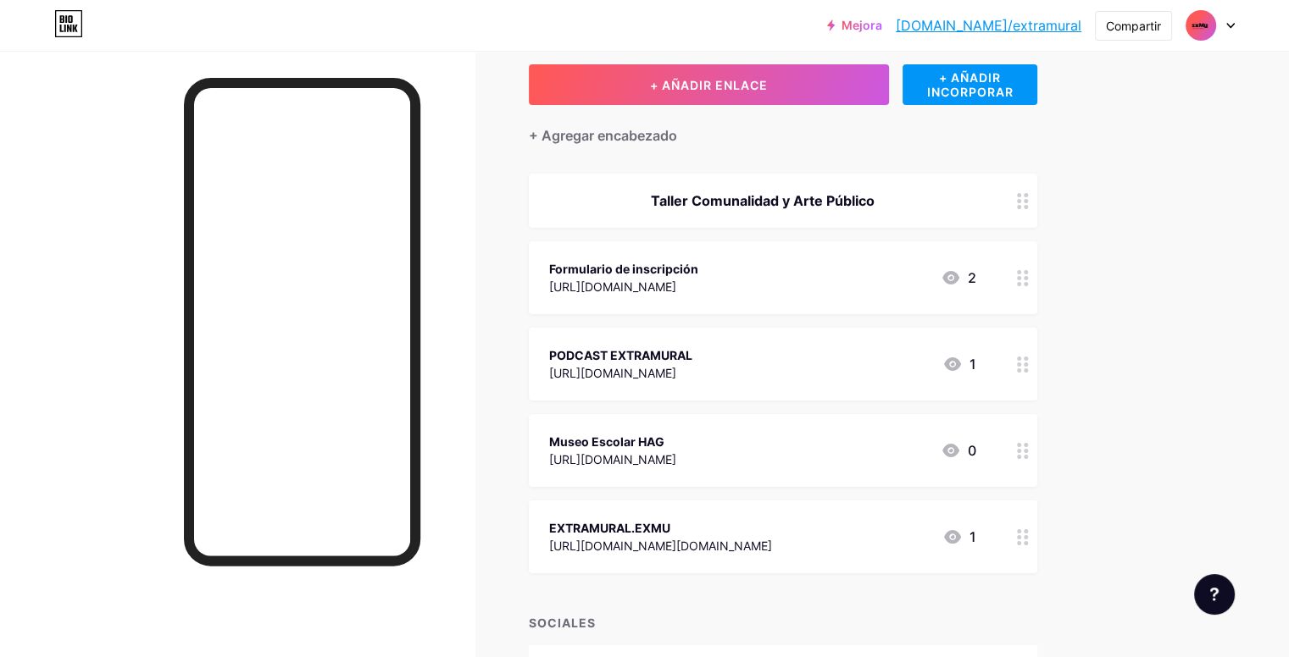
click at [1037, 201] on div "Taller Comunalidad y Arte Público" at bounding box center [783, 201] width 508 height 54
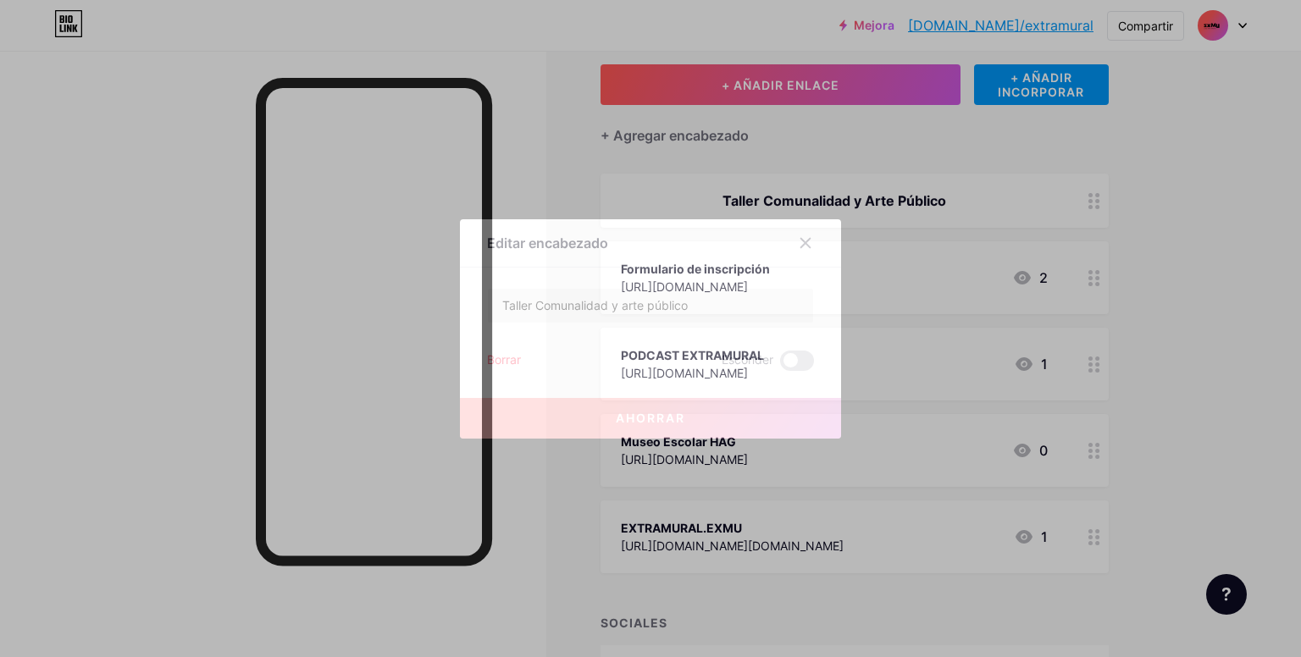
click at [522, 358] on div "Borrar Esconder" at bounding box center [650, 361] width 327 height 20
click at [498, 358] on font "Borrar" at bounding box center [504, 359] width 34 height 14
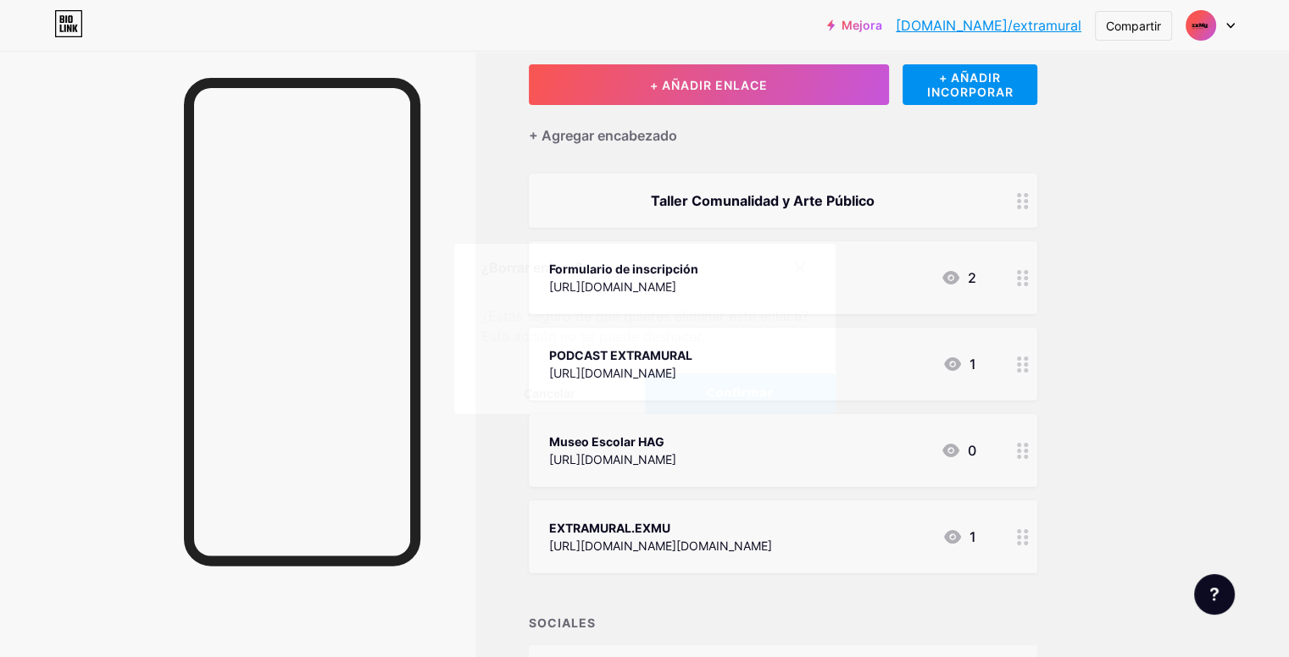
click at [730, 394] on font "Confirmar" at bounding box center [740, 393] width 67 height 14
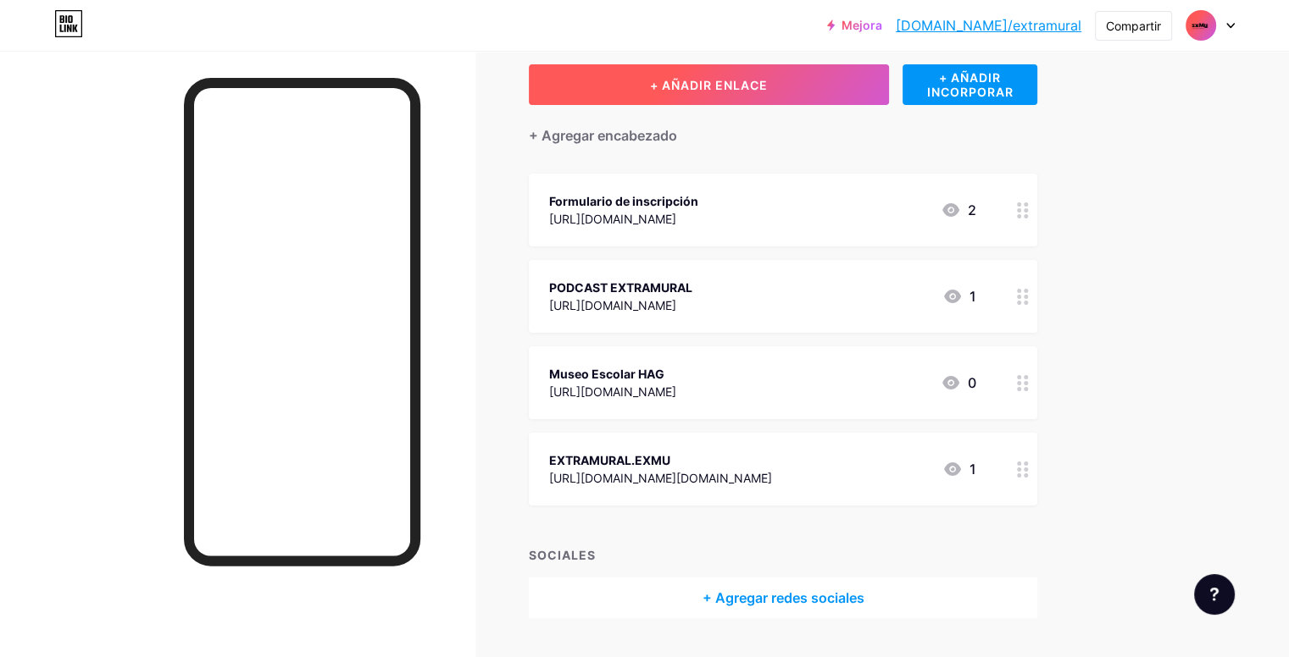
click at [773, 99] on button "+ AÑADIR ENLACE" at bounding box center [709, 84] width 360 height 41
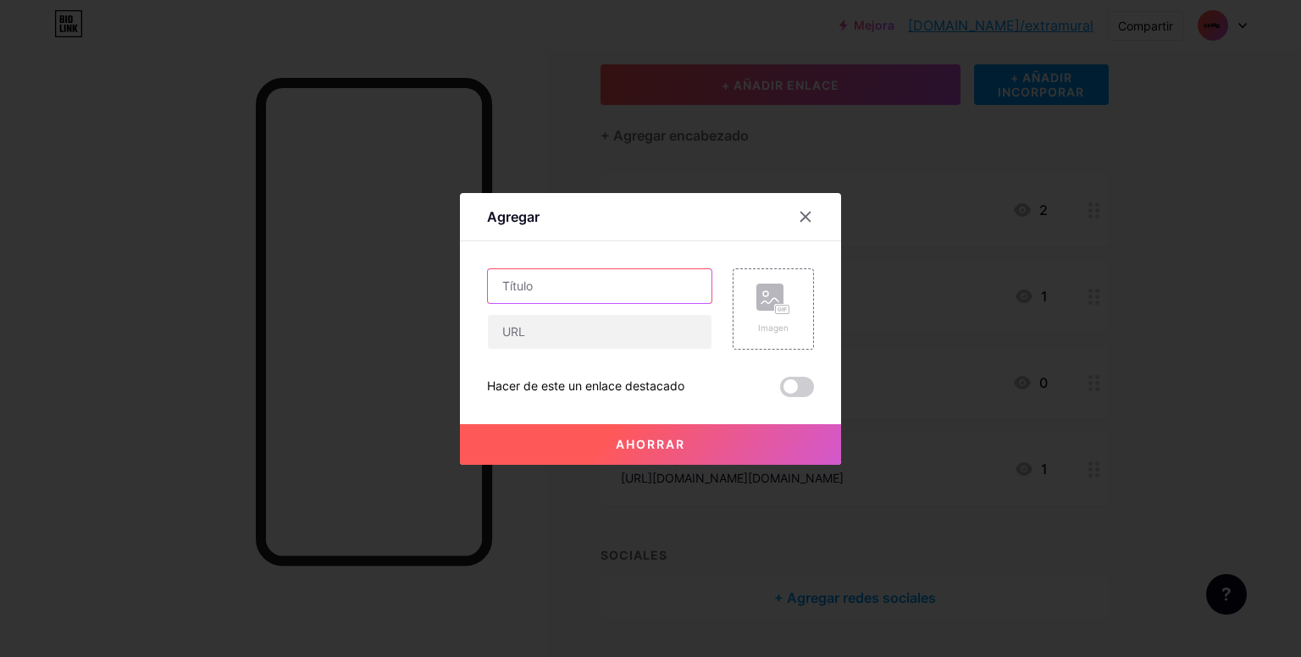
click at [564, 276] on input "text" at bounding box center [600, 286] width 224 height 34
type input "Comunalidad y espacio público / AXEL VOID"
click at [535, 325] on input "text" at bounding box center [600, 332] width 224 height 34
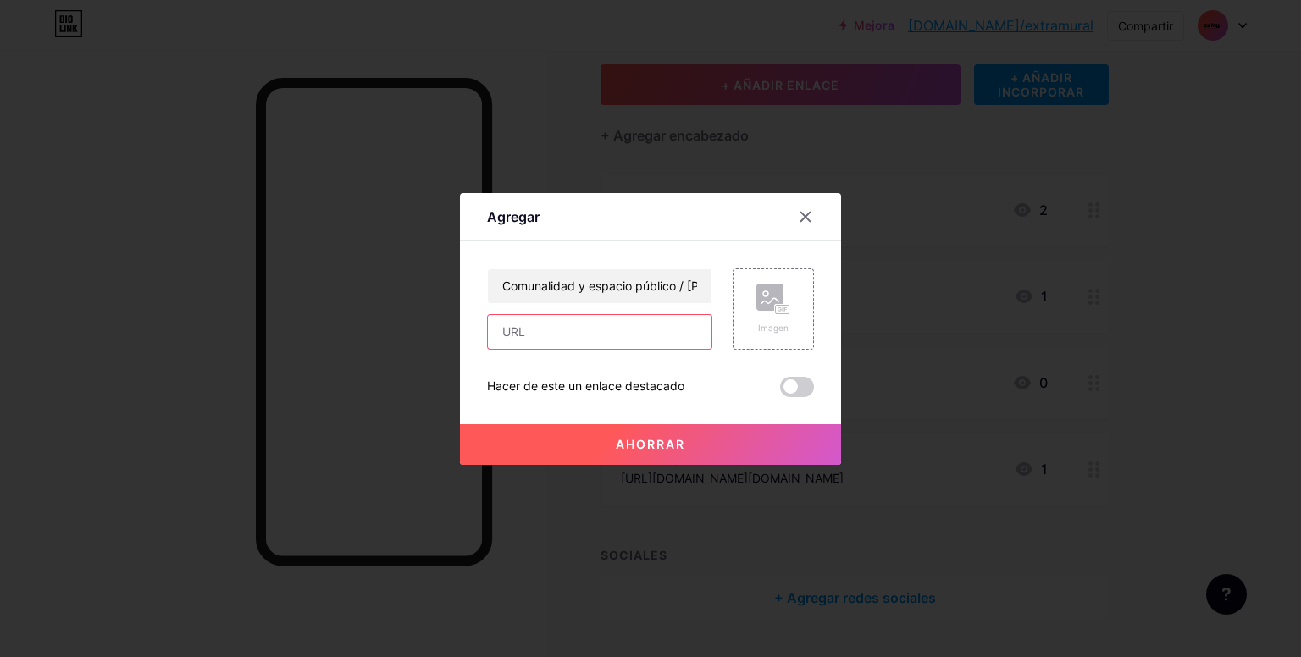
paste input "https://docs.google.com/forms/d/e/1FAIpQLSehPC5-9uCEFo8Qi6LEgyzNwK4qtp-HXsTh9kb…"
type input "https://docs.google.com/forms/d/e/1FAIpQLSehPC5-9uCEFo8Qi6LEgyzNwK4qtp-HXsTh9kb…"
click at [671, 437] on font "Ahorrar" at bounding box center [650, 444] width 69 height 14
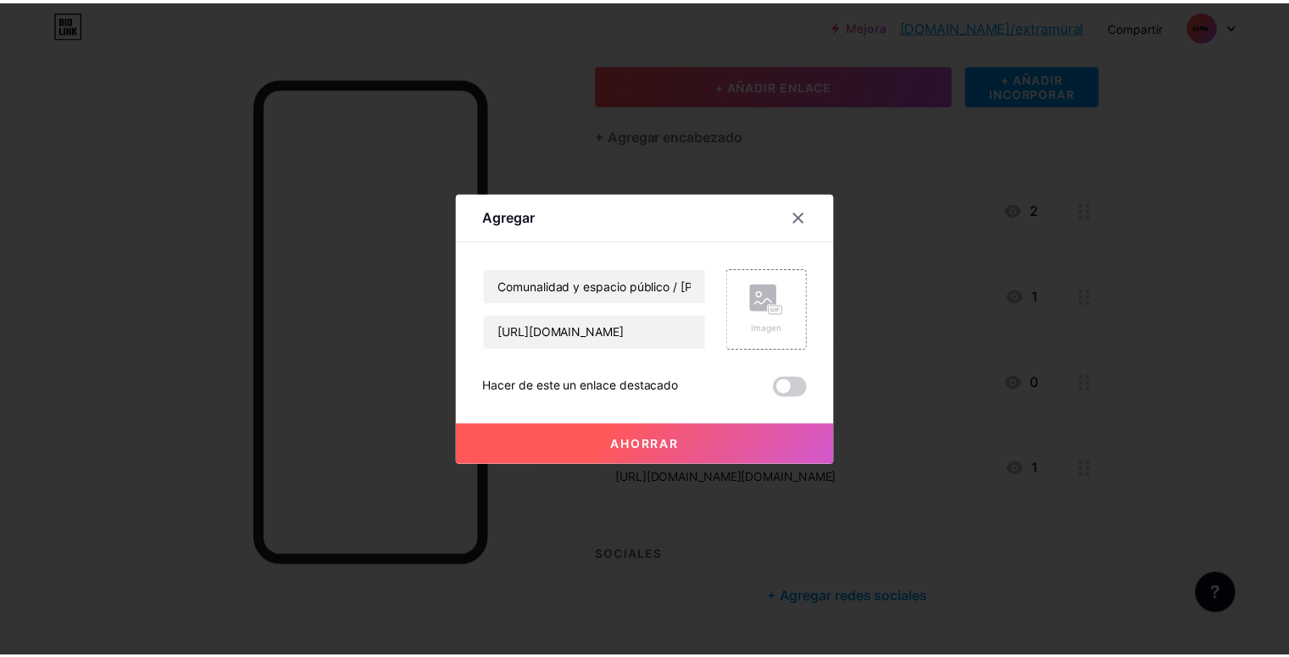
scroll to position [0, 0]
